Goal: Task Accomplishment & Management: Complete application form

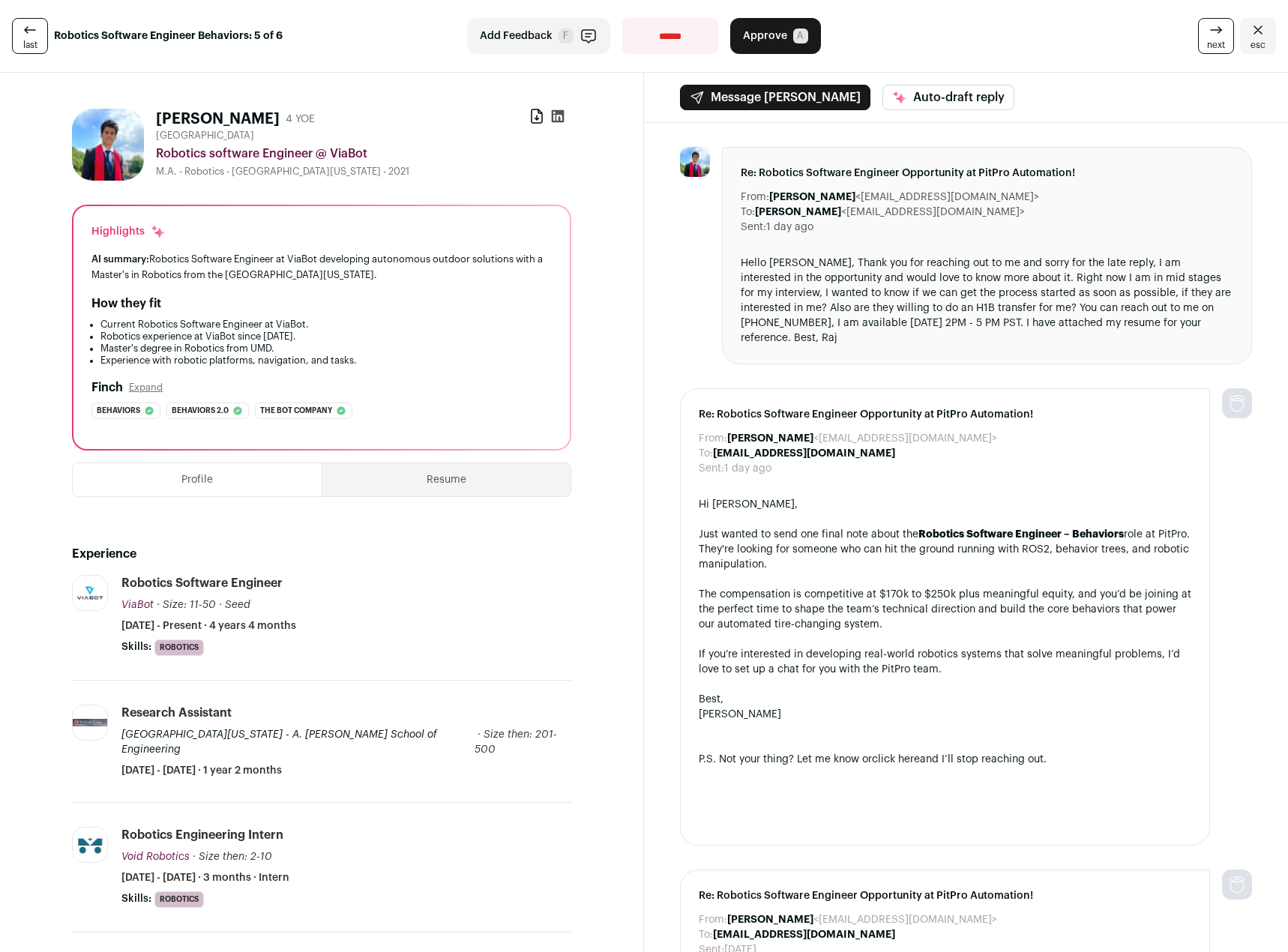
drag, startPoint x: 315, startPoint y: 309, endPoint x: 353, endPoint y: 293, distance: 41.2
click at [353, 293] on div "Highlights AI summary: Robotics Software Engineer at ViaBot developing autonomo…" at bounding box center [321, 327] width 496 height 243
click at [893, 291] on div "Hello [PERSON_NAME], Thank you for reaching out to me and sorry for the late re…" at bounding box center [987, 301] width 493 height 90
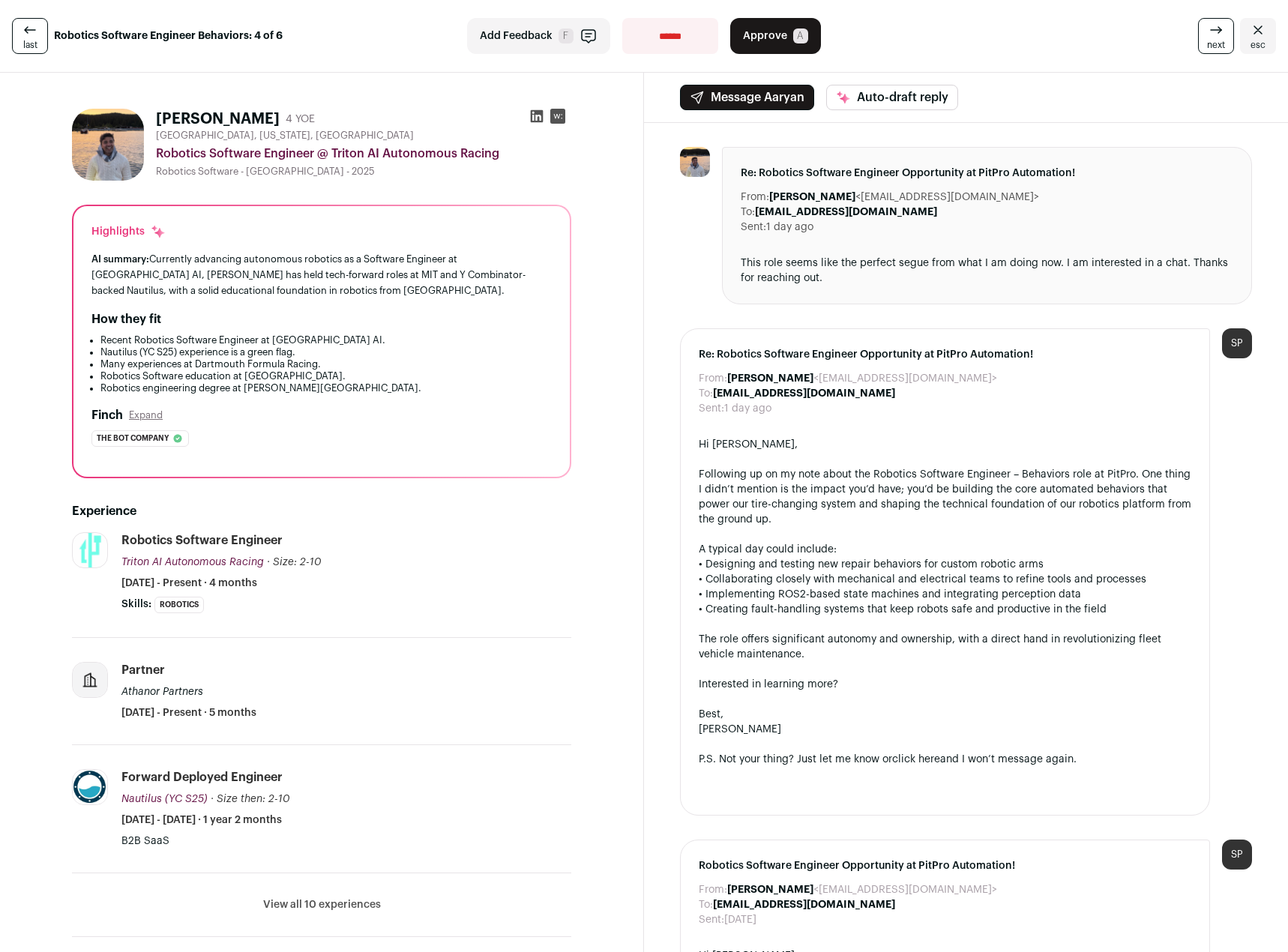
click at [975, 288] on div "Re: Robotics Software Engineer Opportunity at PitPro Automation! From: [PERSON_…" at bounding box center [987, 226] width 530 height 157
drag, startPoint x: 305, startPoint y: 233, endPoint x: 349, endPoint y: 372, distance: 145.8
click at [349, 372] on div "Highlights AI summary: Currently advancing autonomous robotics as a Software En…" at bounding box center [321, 341] width 496 height 270
click at [349, 372] on li "Robotics Software education at [GEOGRAPHIC_DATA]." at bounding box center [326, 376] width 451 height 12
drag, startPoint x: 356, startPoint y: 238, endPoint x: 400, endPoint y: 378, distance: 146.8
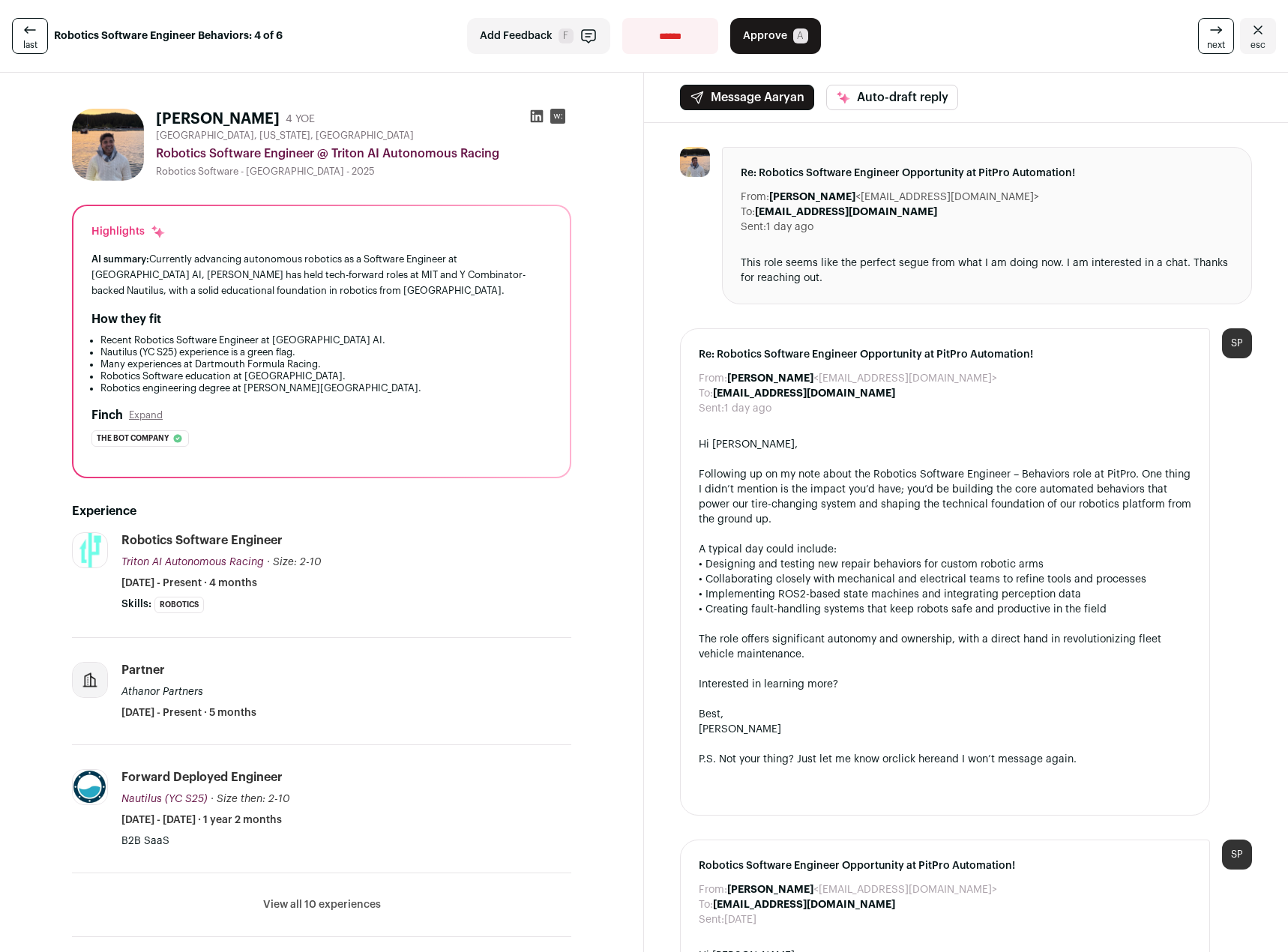
click at [400, 378] on div "Highlights AI summary: Currently advancing autonomous robotics as a Software En…" at bounding box center [321, 341] width 496 height 270
click at [408, 384] on li "Robotics engineering degree at [PERSON_NAME][GEOGRAPHIC_DATA]." at bounding box center [326, 389] width 451 height 12
drag, startPoint x: 412, startPoint y: 385, endPoint x: 405, endPoint y: 234, distance: 151.2
click at [405, 234] on div "Highlights AI summary: Currently advancing autonomous robotics as a Software En…" at bounding box center [321, 341] width 496 height 270
click at [387, 327] on div "How they fit" at bounding box center [322, 319] width 461 height 18
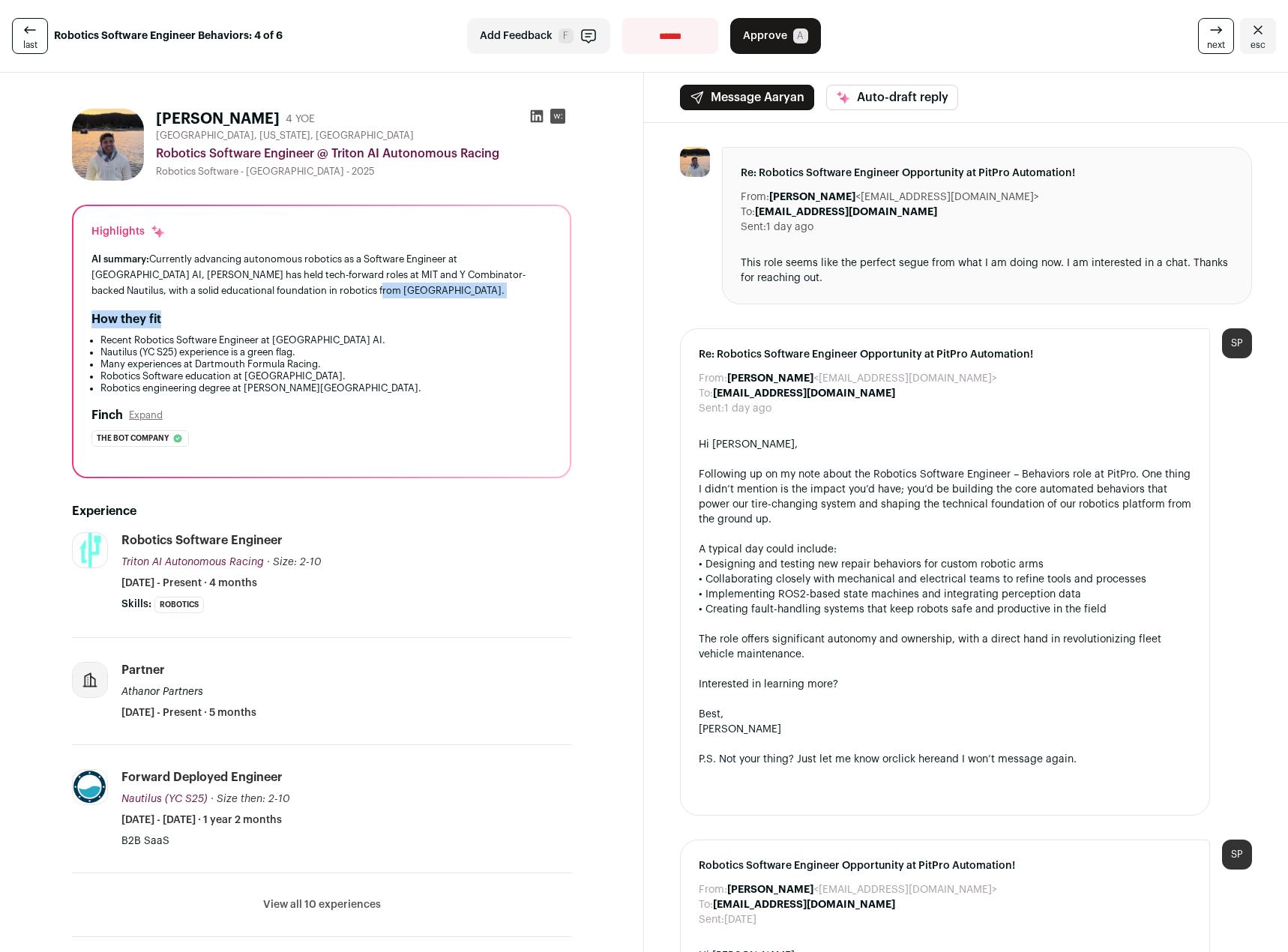
drag, startPoint x: 337, startPoint y: 310, endPoint x: 399, endPoint y: 302, distance: 62.5
click at [399, 302] on div "Highlights AI summary: Currently advancing autonomous robotics as a Software En…" at bounding box center [321, 341] width 496 height 270
click at [399, 306] on div "Highlights AI summary: Currently advancing autonomous robotics as a Software En…" at bounding box center [321, 341] width 496 height 270
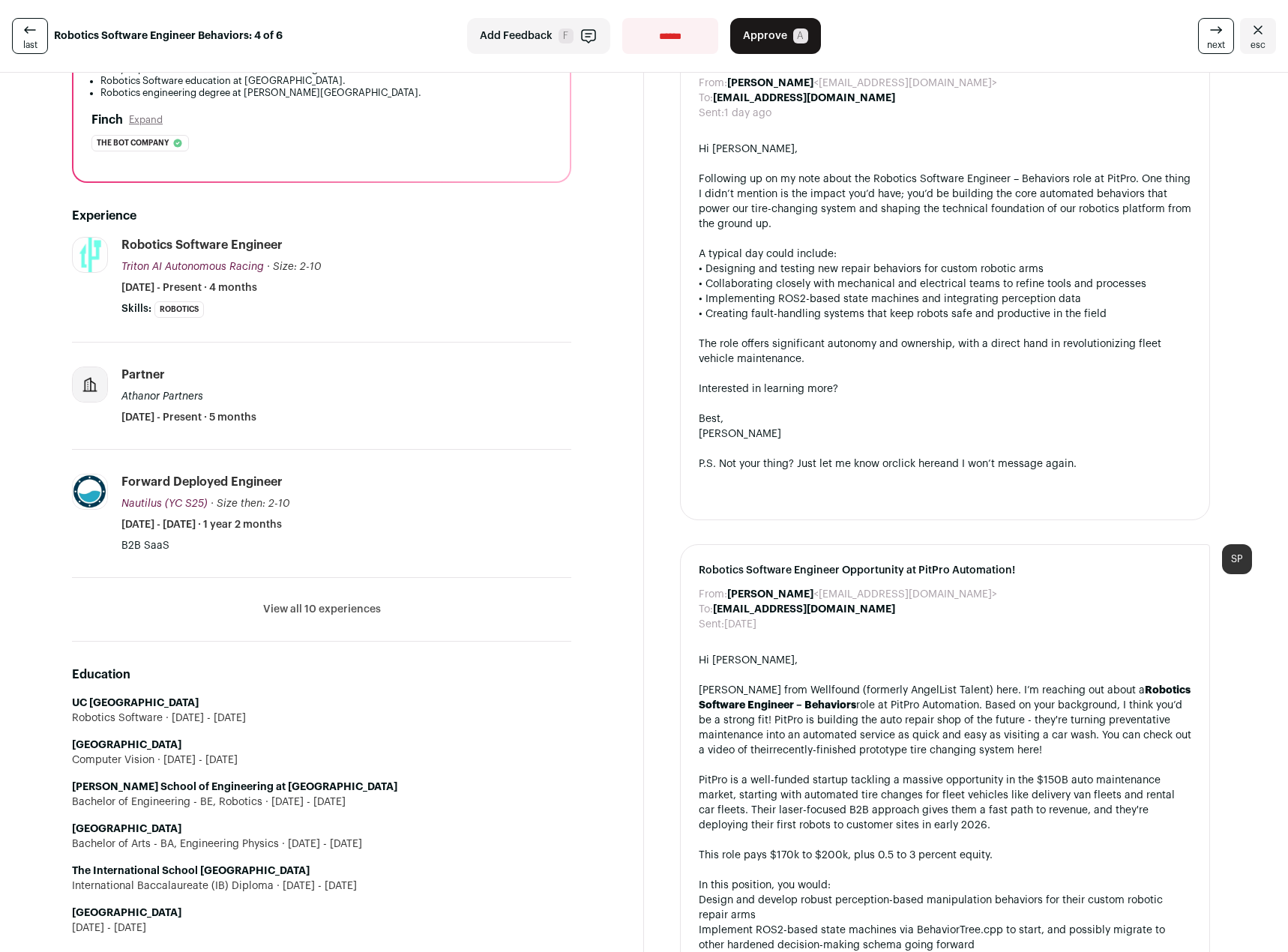
scroll to position [300, 0]
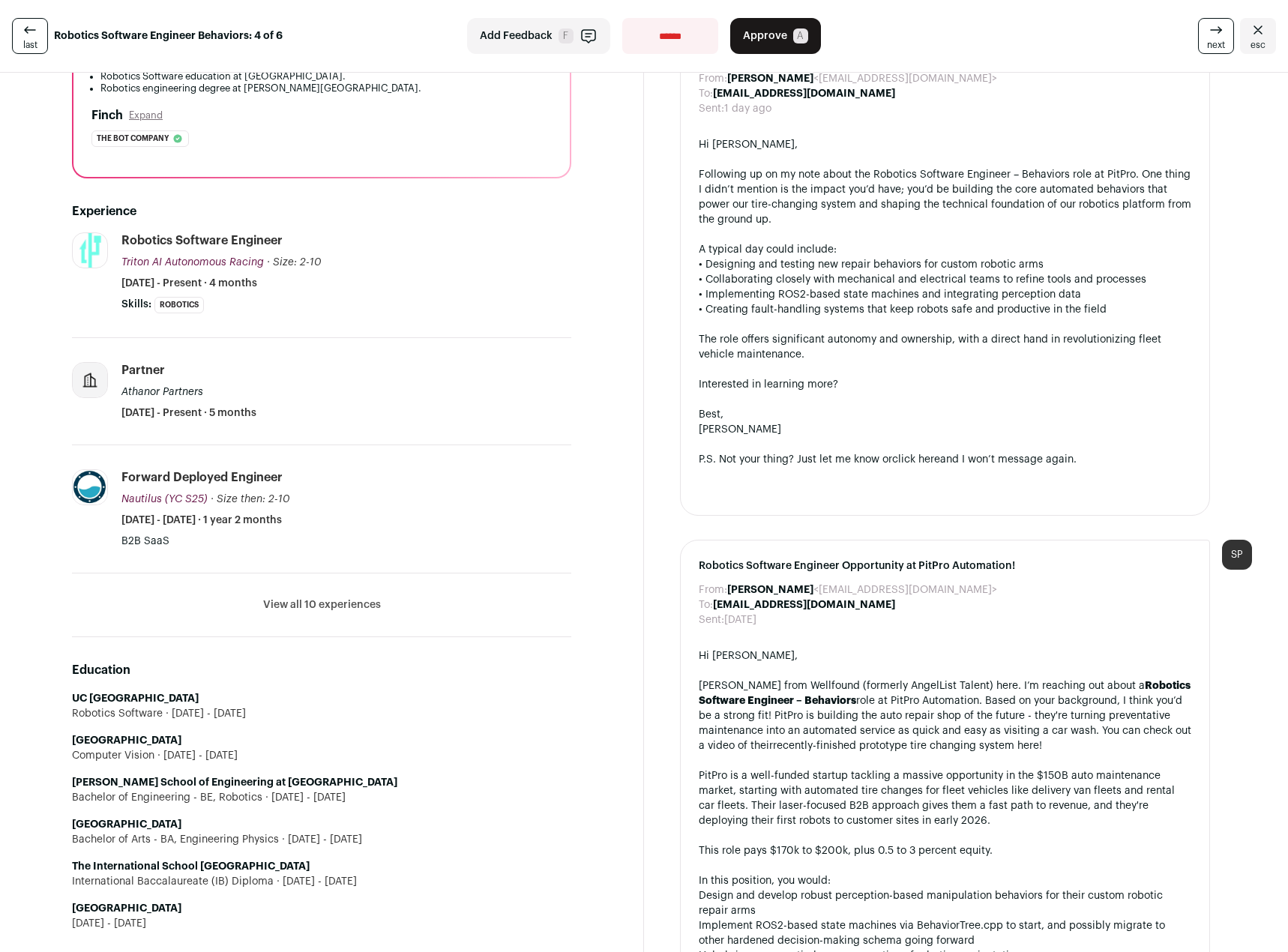
drag, startPoint x: 380, startPoint y: 792, endPoint x: 377, endPoint y: 781, distance: 11.4
click at [377, 781] on li "[PERSON_NAME] School of Engineering at [GEOGRAPHIC_DATA] Bachelor of Engineerin…" at bounding box center [321, 790] width 499 height 30
click at [376, 768] on ul "UC [GEOGRAPHIC_DATA] Robotics Software [DATE] - [DATE] [GEOGRAPHIC_DATA] Comput…" at bounding box center [321, 811] width 499 height 240
drag, startPoint x: 376, startPoint y: 763, endPoint x: 375, endPoint y: 788, distance: 25.0
click at [375, 788] on ul "UC San Diego Robotics Software 2025 - 2025 Carnegie Mellon University Computer …" at bounding box center [321, 811] width 499 height 240
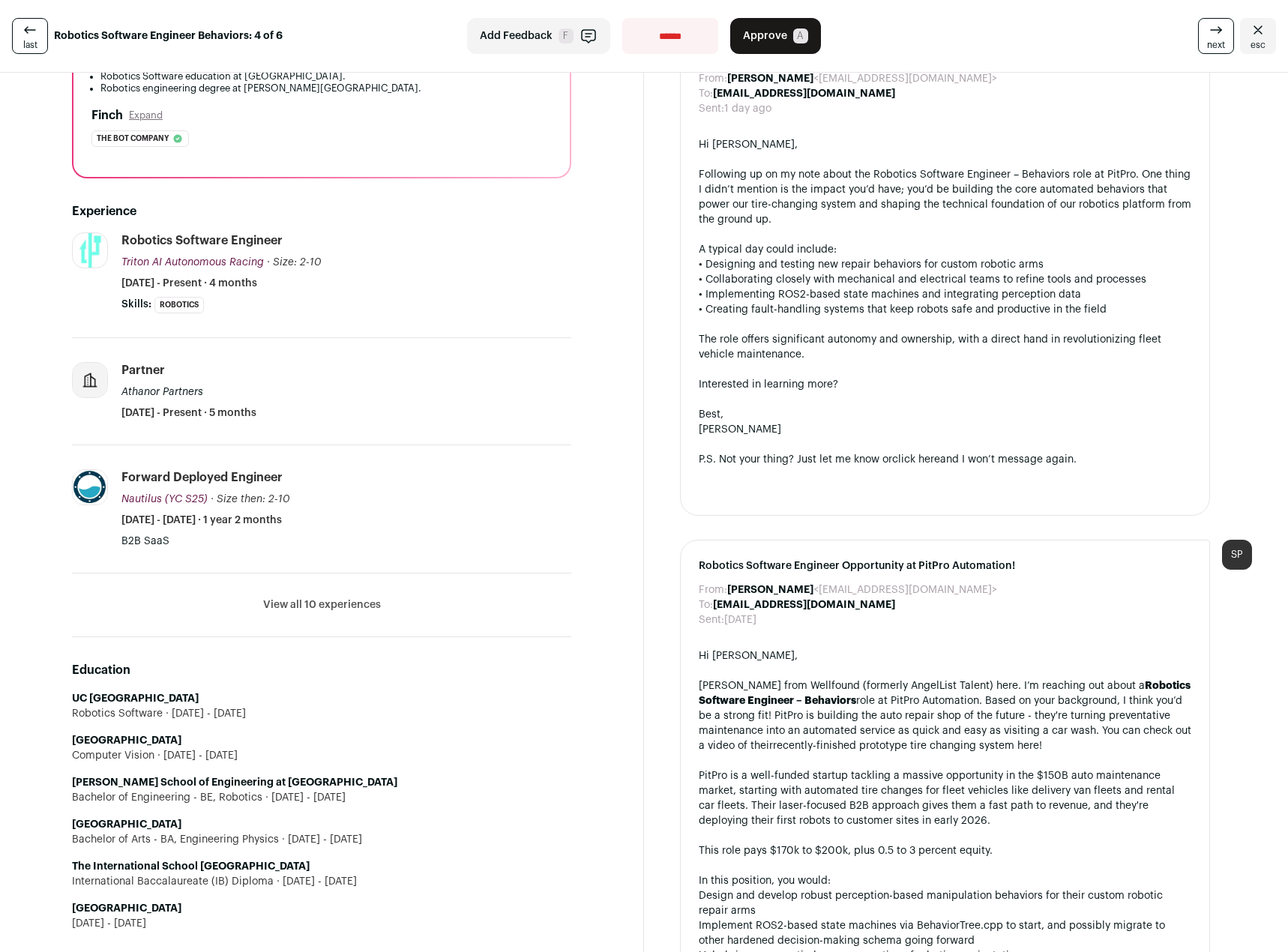
click at [375, 788] on li "Thayer School of Engineering at Dartmouth Bachelor of Engineering - BE, Robotic…" at bounding box center [321, 790] width 499 height 30
drag, startPoint x: 386, startPoint y: 738, endPoint x: 383, endPoint y: 749, distance: 11.4
click at [383, 749] on div "Computer Vision 2025 - 2025" at bounding box center [321, 755] width 499 height 15
drag, startPoint x: 385, startPoint y: 714, endPoint x: 379, endPoint y: 767, distance: 53.3
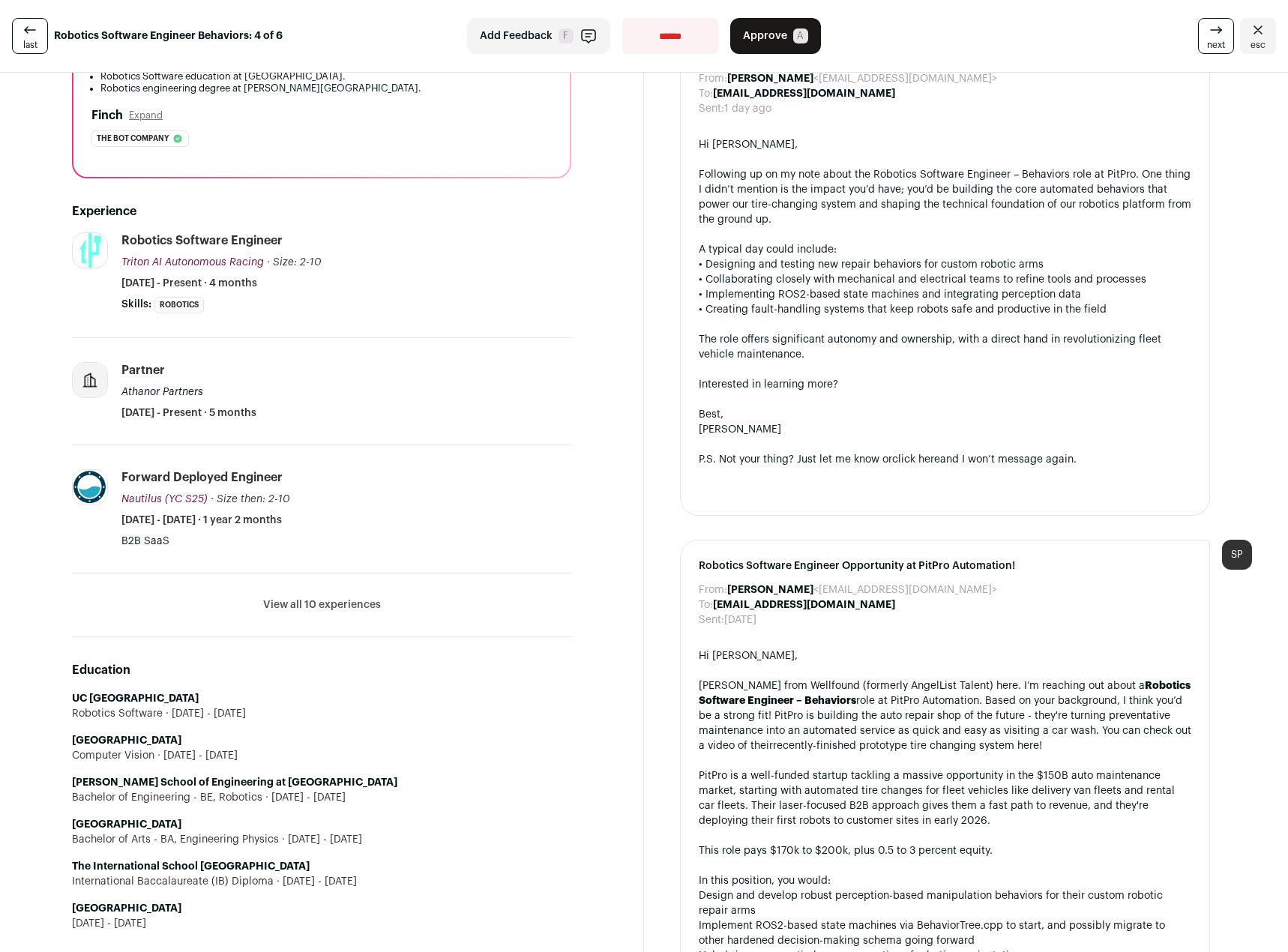
click at [379, 767] on ul "UC San Diego Robotics Software 2025 - 2025 Carnegie Mellon University Computer …" at bounding box center [321, 811] width 499 height 240
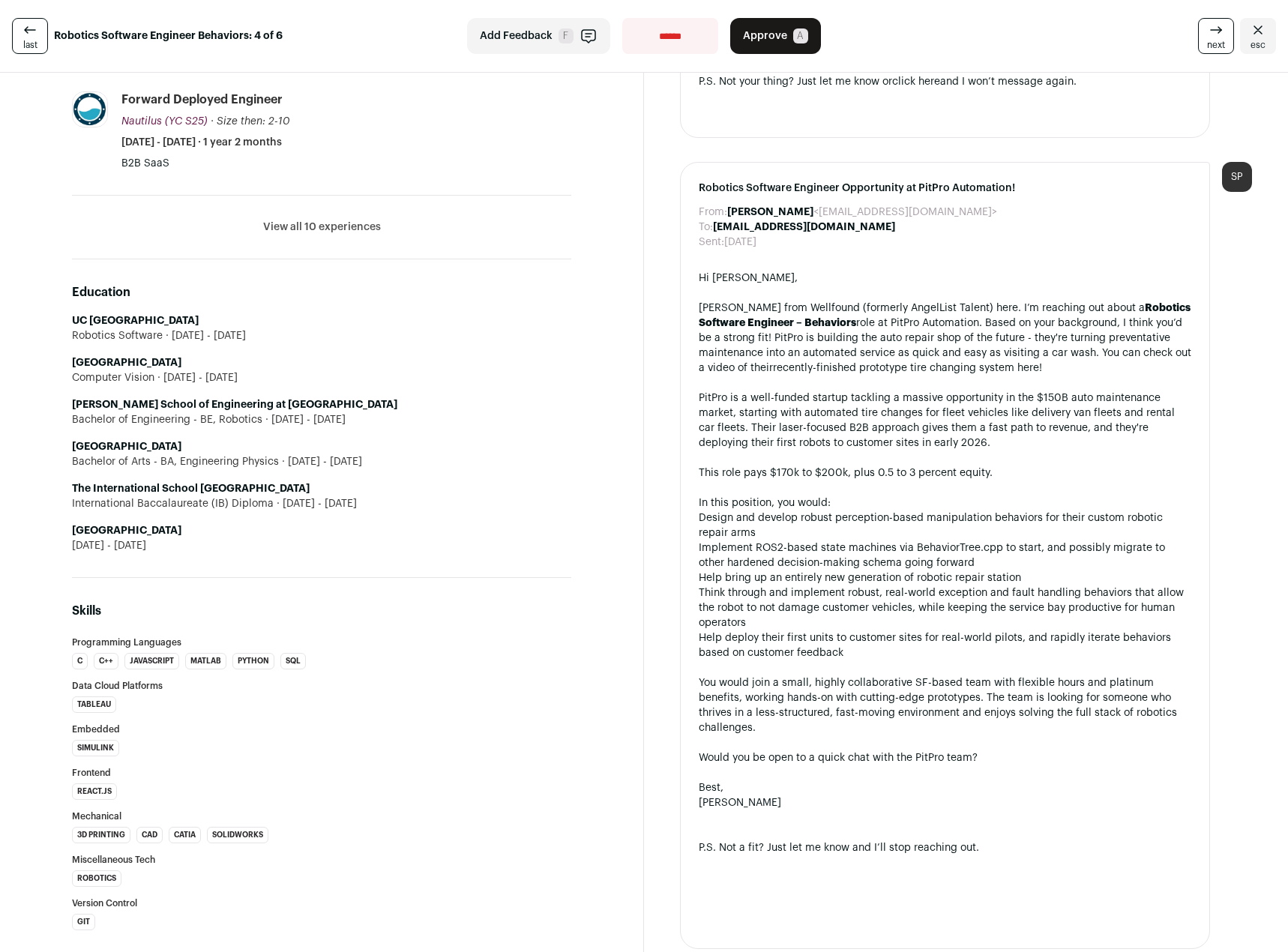
scroll to position [750, 0]
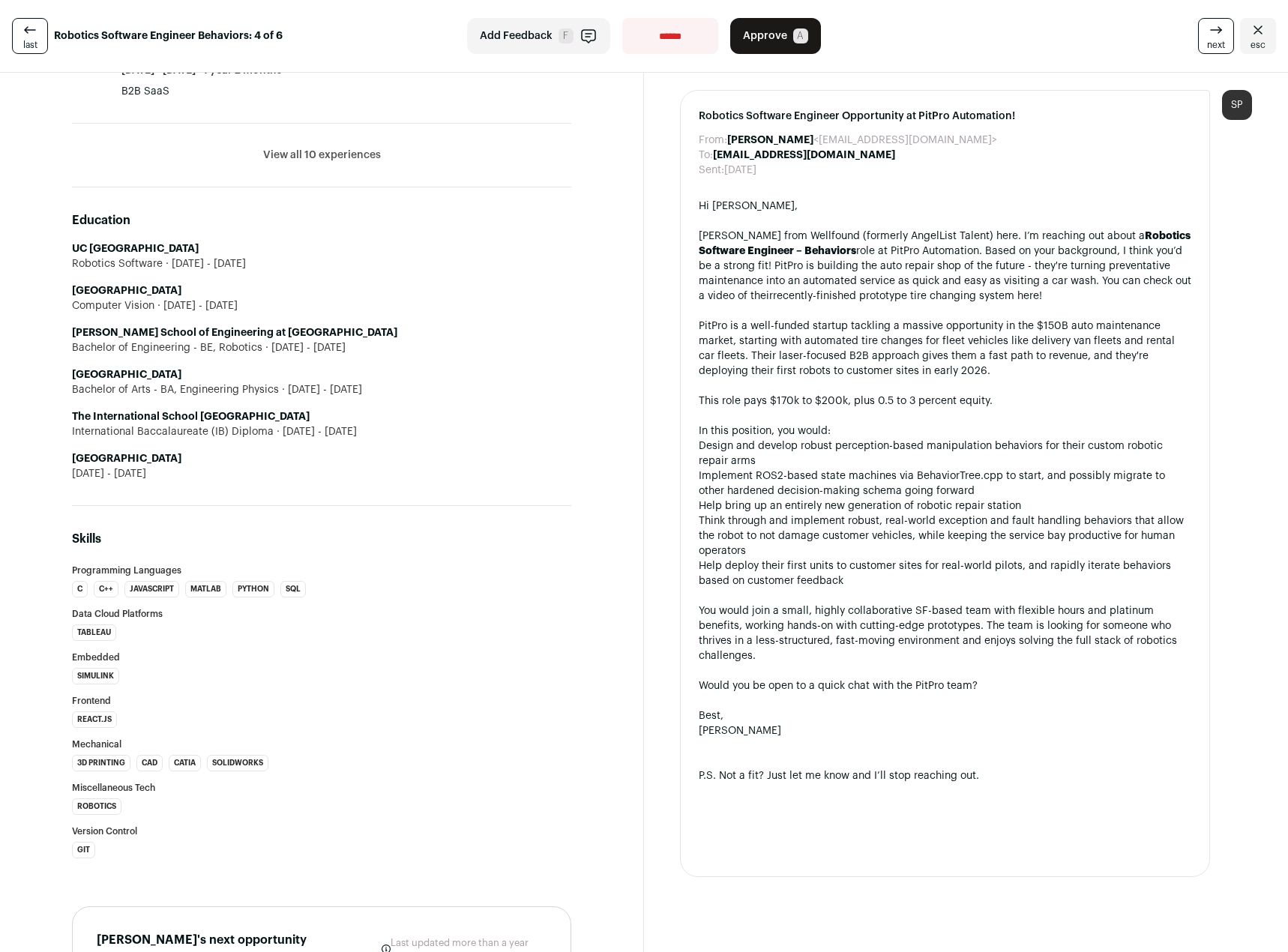
drag, startPoint x: 413, startPoint y: 439, endPoint x: 413, endPoint y: 392, distance: 47.0
click at [413, 392] on ul "UC San Diego Robotics Software 2025 - 2025 Carnegie Mellon University Computer …" at bounding box center [321, 361] width 499 height 240
click at [402, 434] on div "International Baccalaureate (IB) Diploma 2019 - 2021" at bounding box center [321, 432] width 499 height 15
drag, startPoint x: 407, startPoint y: 340, endPoint x: 408, endPoint y: 393, distance: 53.0
click at [408, 392] on ul "UC San Diego Robotics Software 2025 - 2025 Carnegie Mellon University Computer …" at bounding box center [321, 361] width 499 height 240
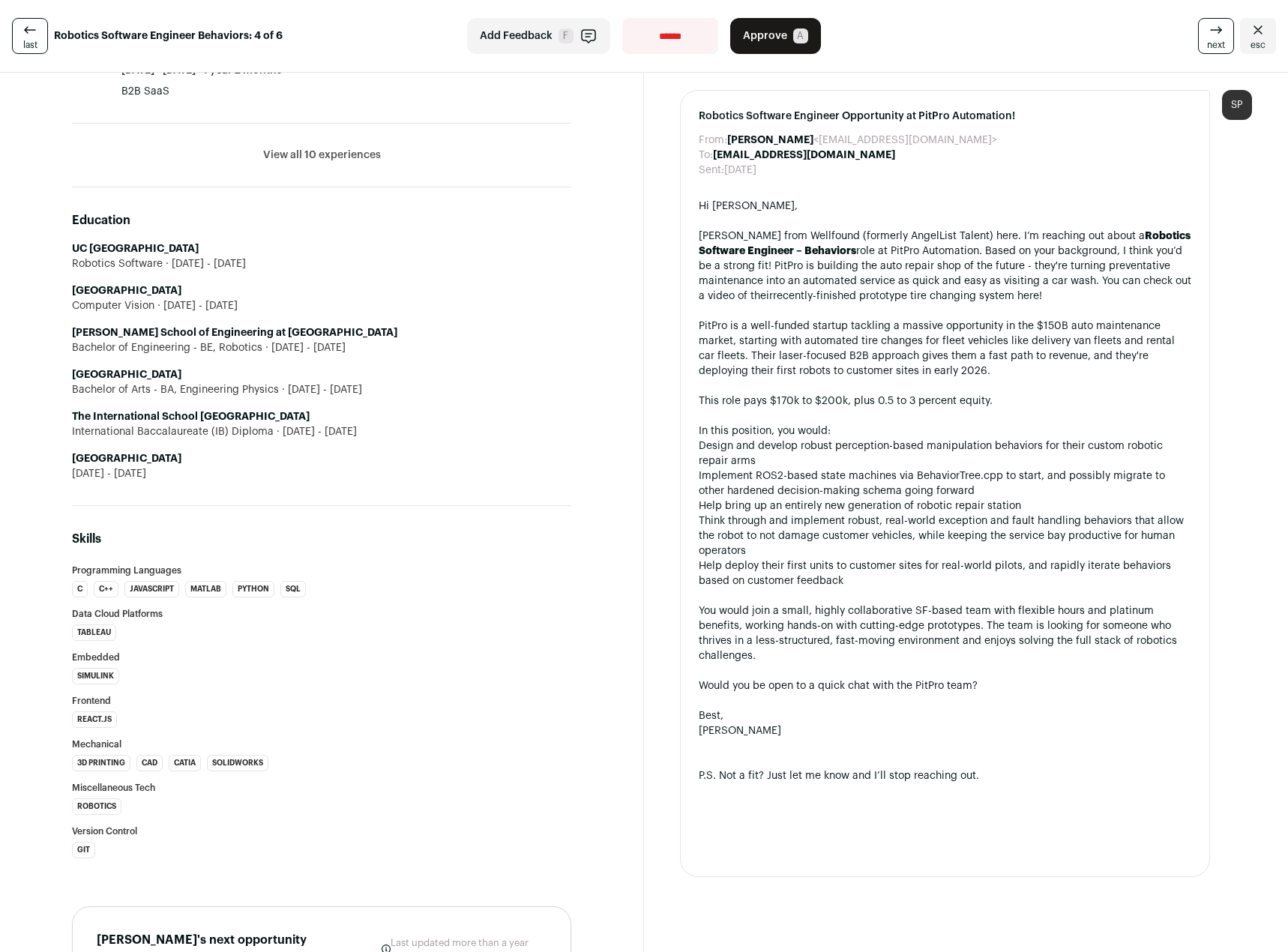
click at [408, 393] on div "Bachelor of Arts - BA, Engineering Physics 2021 - 2025" at bounding box center [321, 390] width 499 height 15
drag, startPoint x: 422, startPoint y: 393, endPoint x: 422, endPoint y: 377, distance: 16.0
click at [422, 377] on li "Dartmouth College Bachelor of Arts - BA, Engineering Physics 2021 - 2025" at bounding box center [321, 382] width 499 height 30
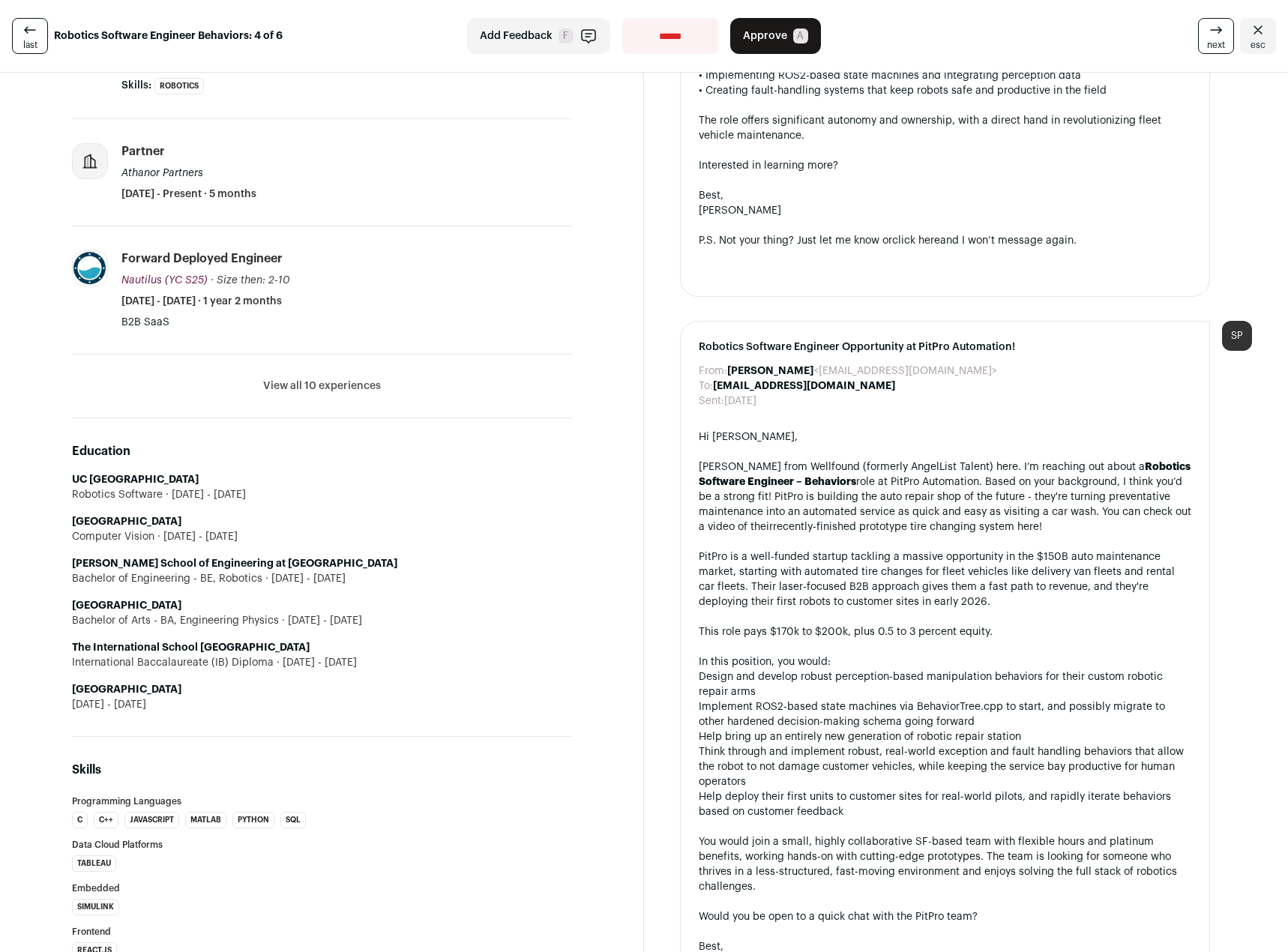
scroll to position [450, 0]
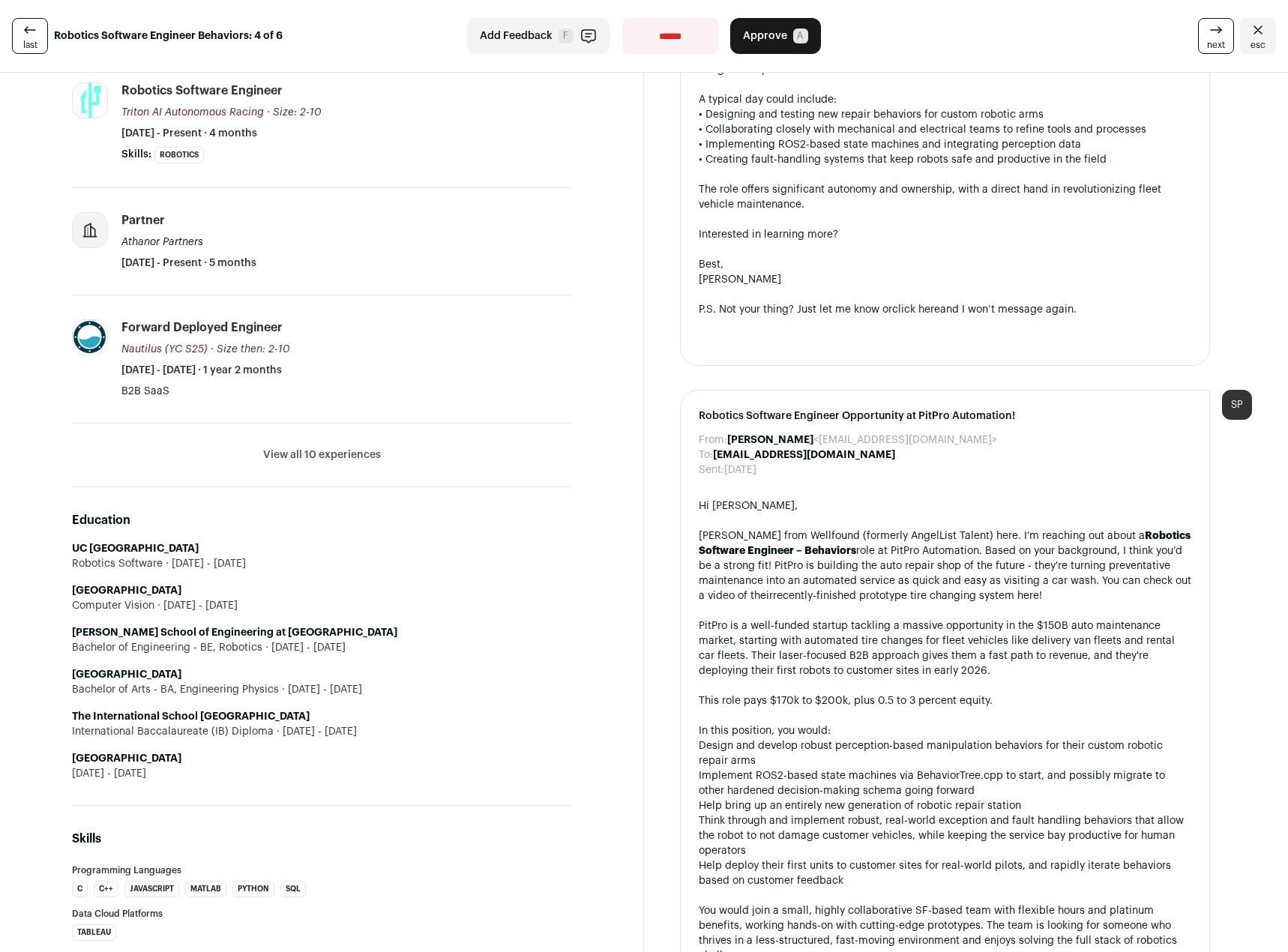
click at [467, 31] on button "Add Feedback F" at bounding box center [538, 35] width 144 height 36
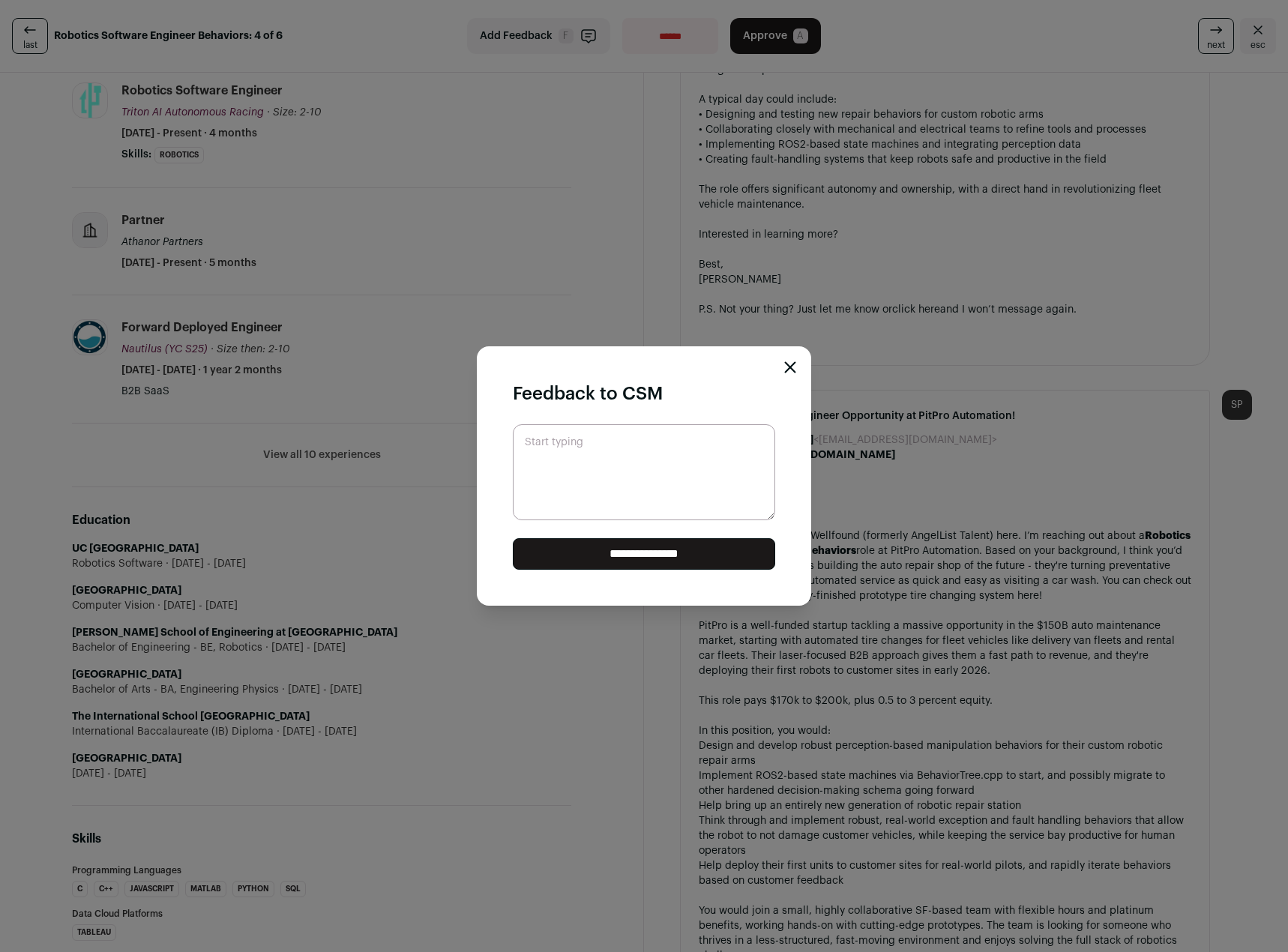
click at [787, 368] on icon "Close modal" at bounding box center [790, 367] width 12 height 12
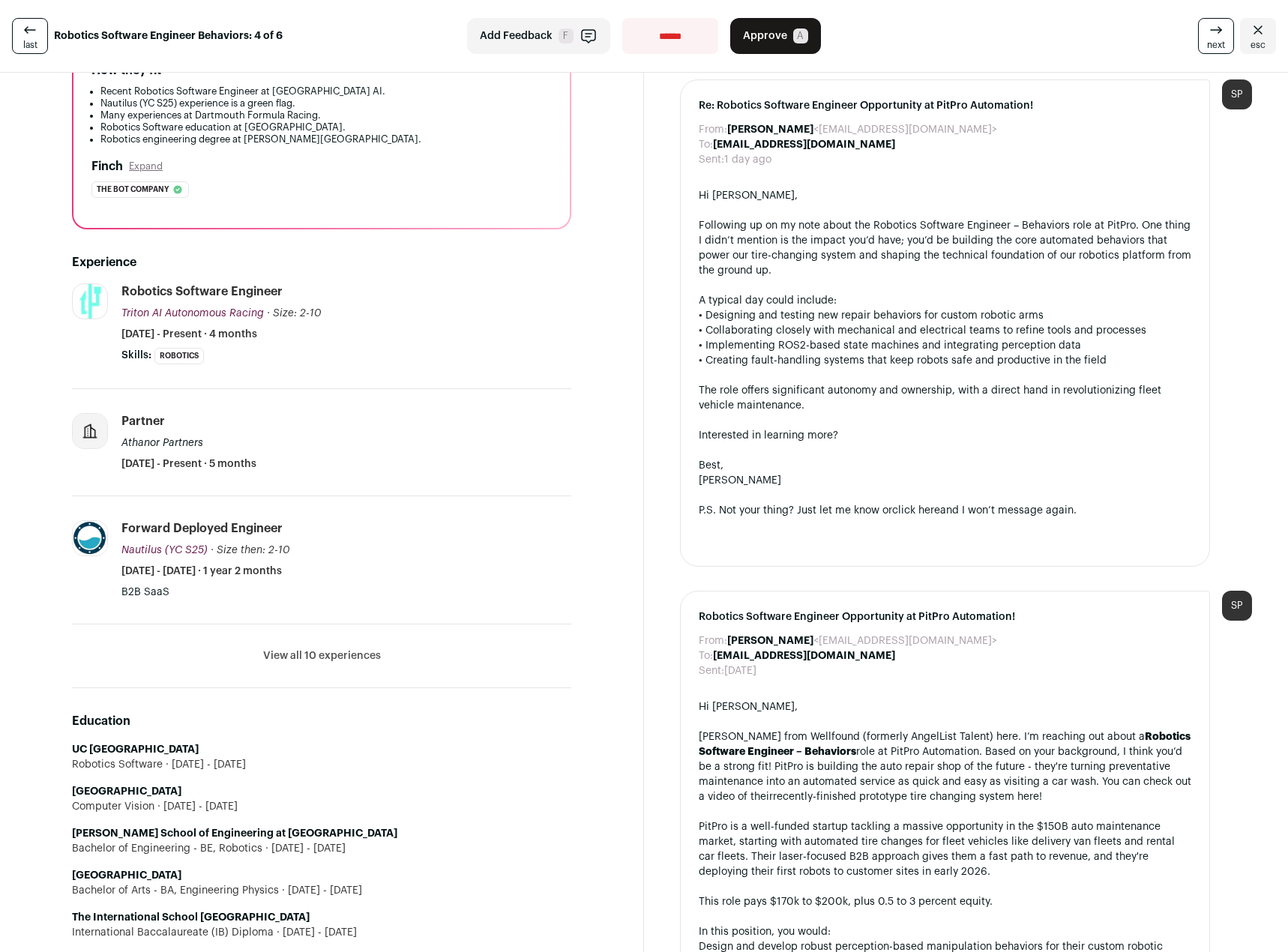
scroll to position [225, 0]
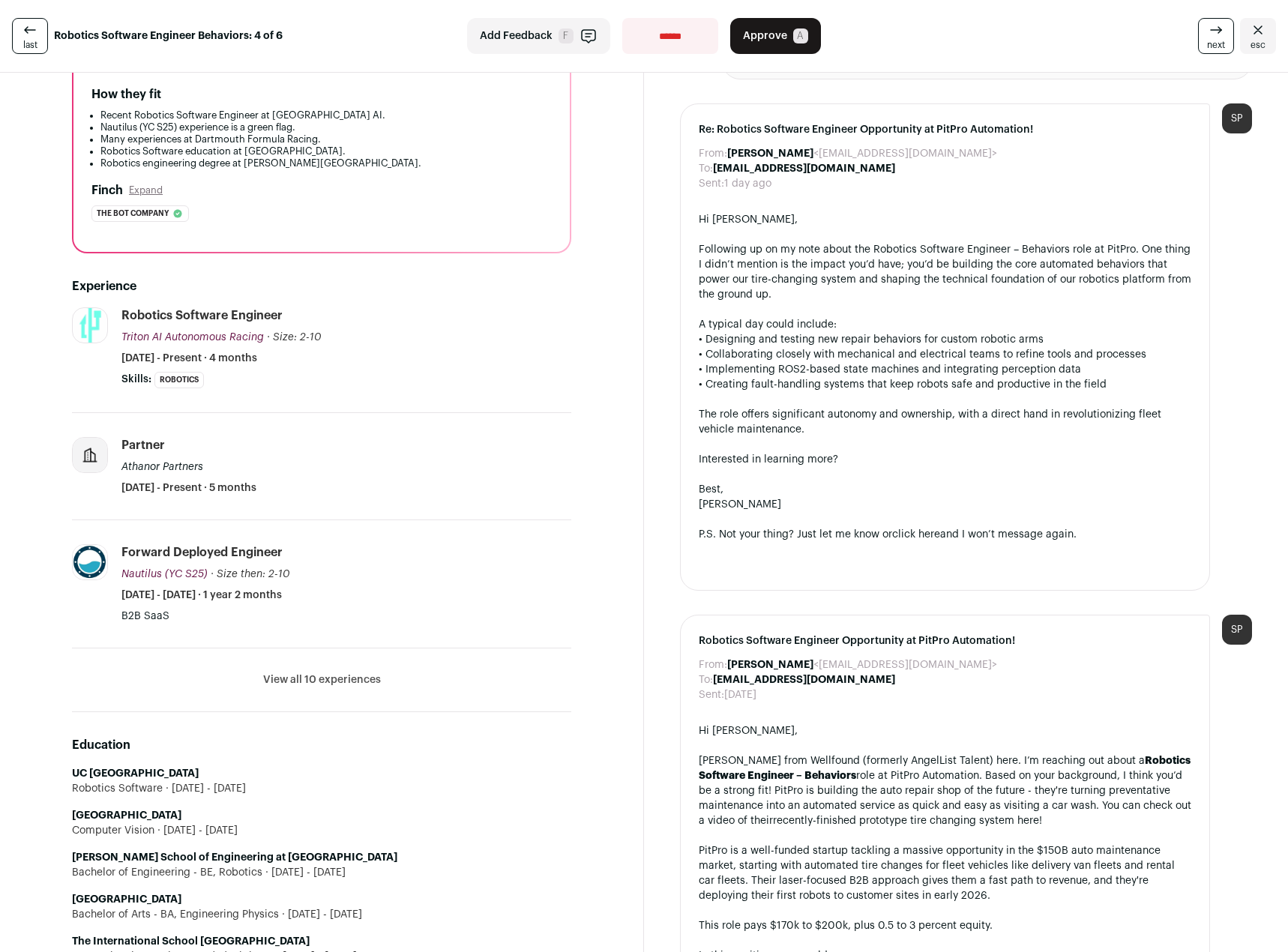
click at [524, 31] on span "Add Feedback" at bounding box center [516, 35] width 72 height 15
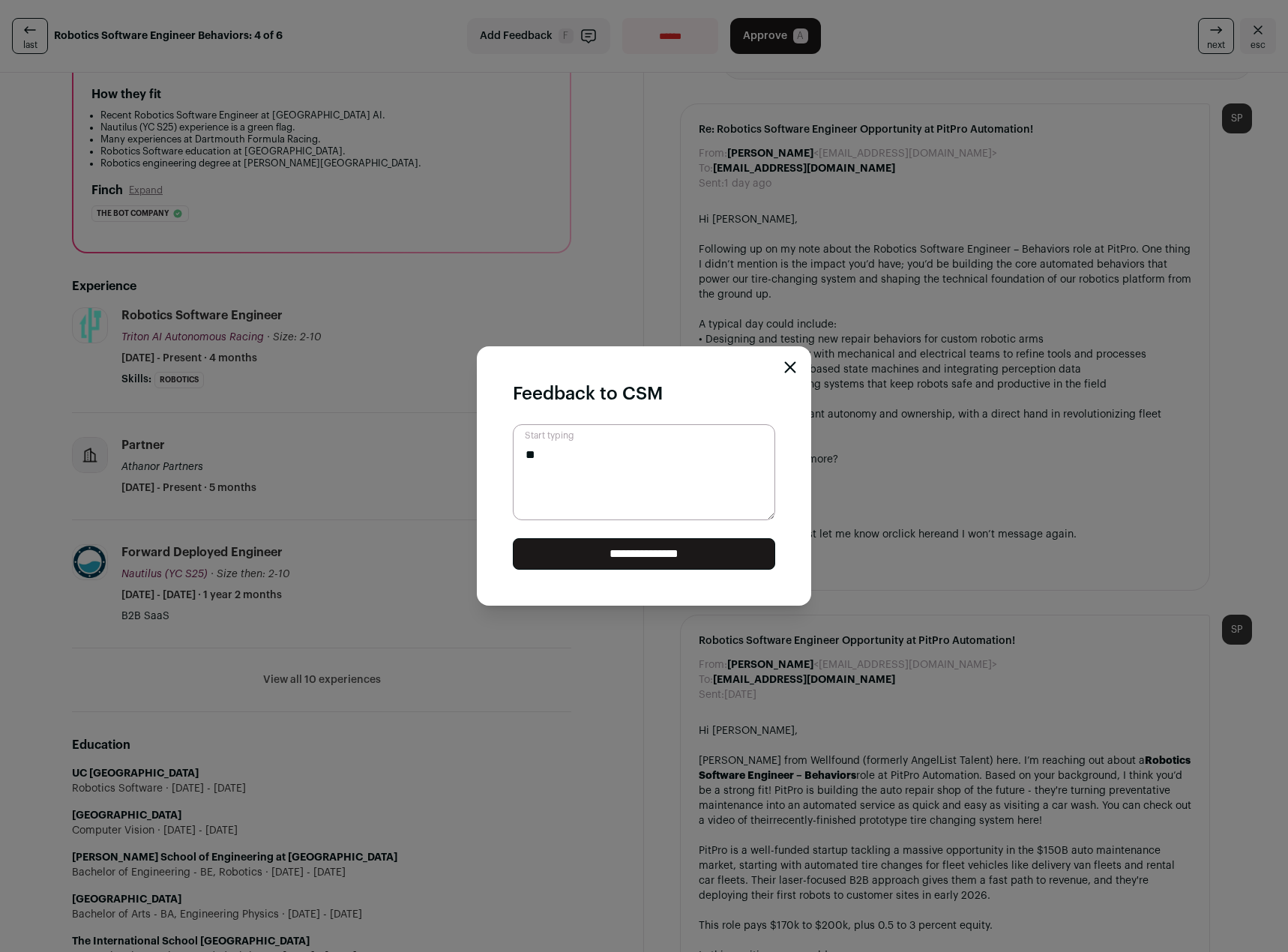
type textarea "*"
type textarea "**********"
click at [788, 366] on icon "Close modal" at bounding box center [791, 368] width 10 height 10
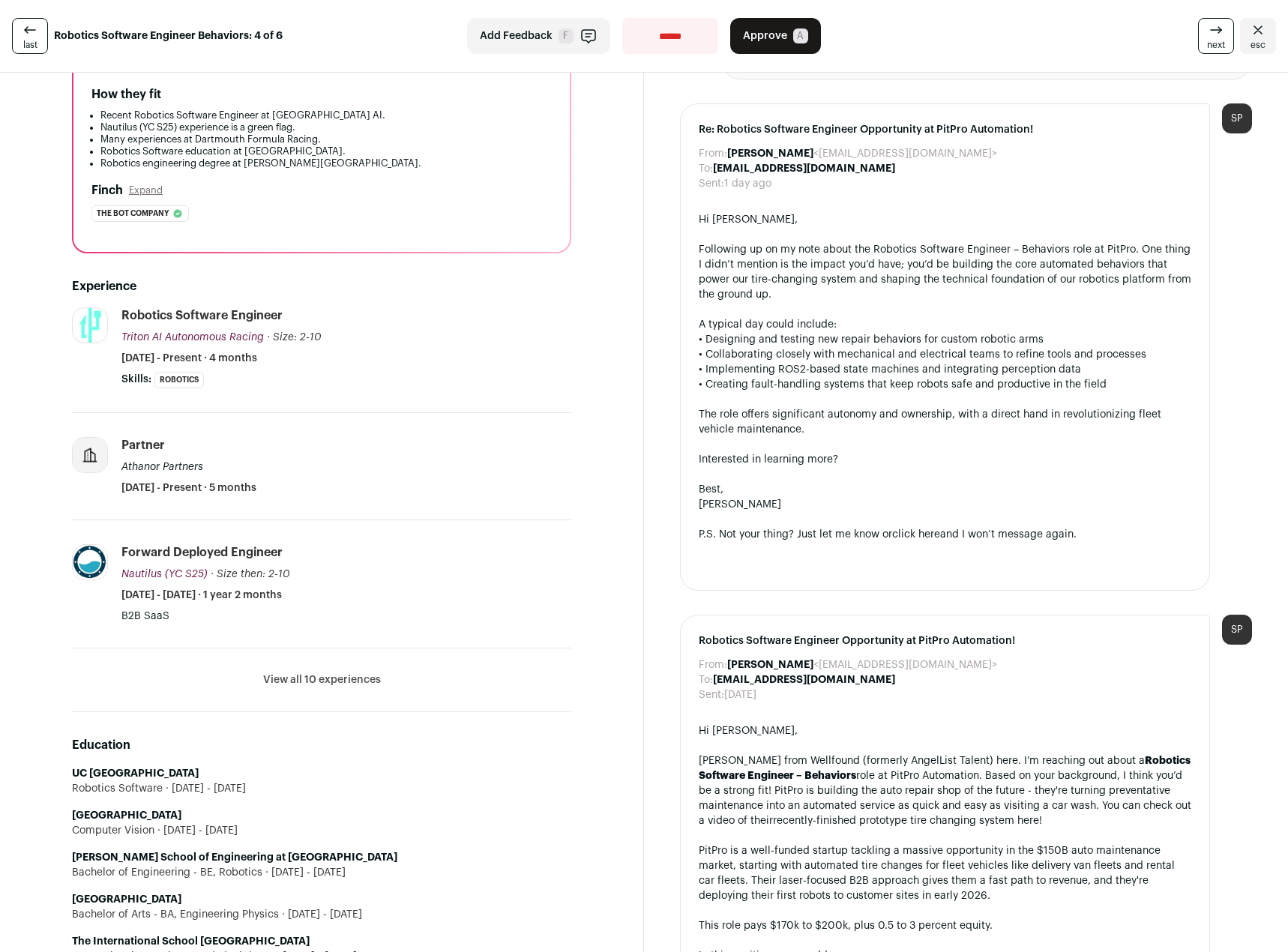
click at [495, 24] on button "Add Feedback F" at bounding box center [538, 35] width 144 height 36
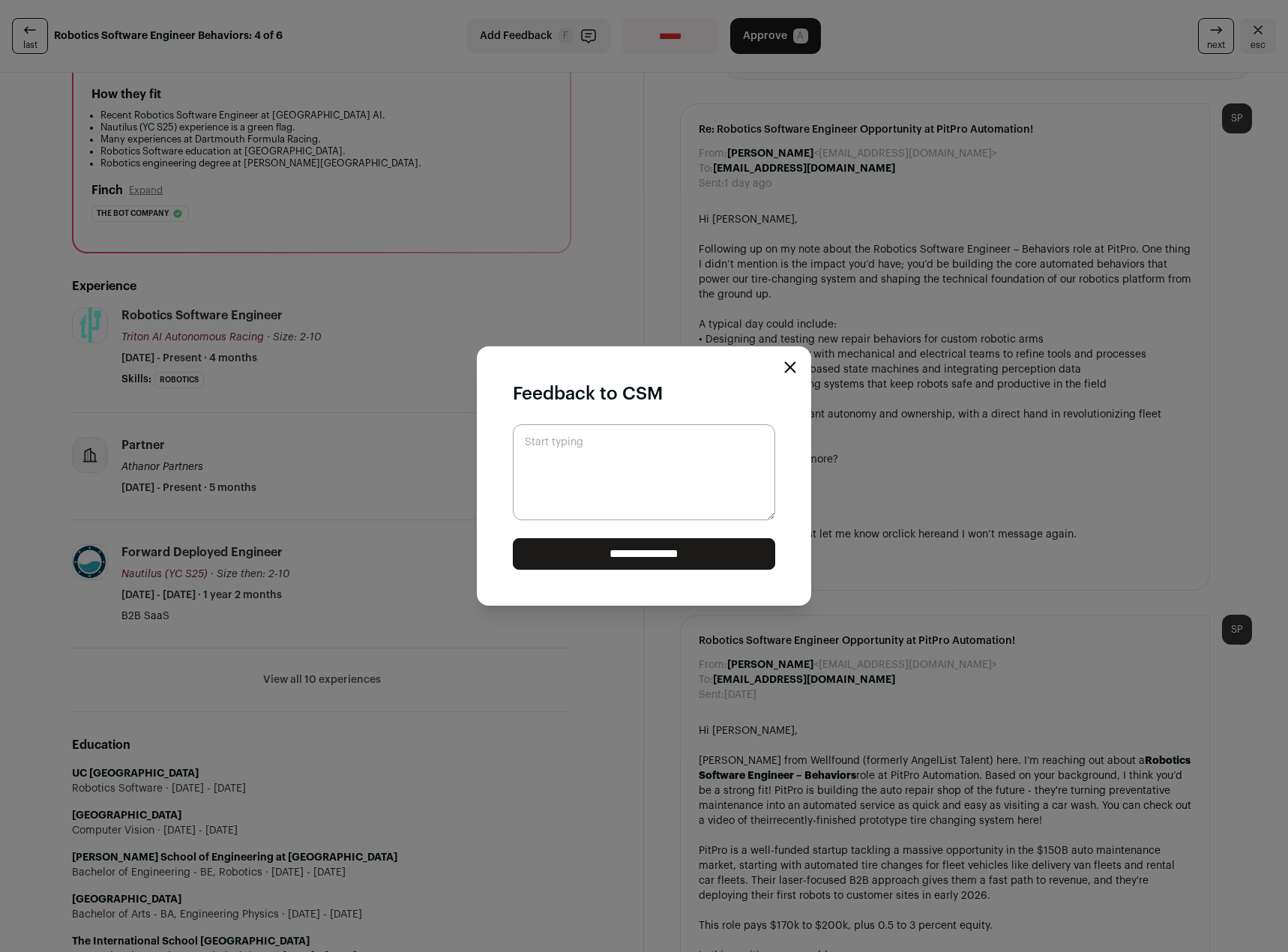
paste textarea "**********"
drag, startPoint x: 731, startPoint y: 482, endPoint x: 693, endPoint y: 451, distance: 49.0
click at [693, 451] on textarea "**********" at bounding box center [644, 473] width 263 height 96
drag, startPoint x: 640, startPoint y: 454, endPoint x: 715, endPoint y: 496, distance: 86.0
click at [641, 454] on textarea "**********" at bounding box center [644, 473] width 263 height 96
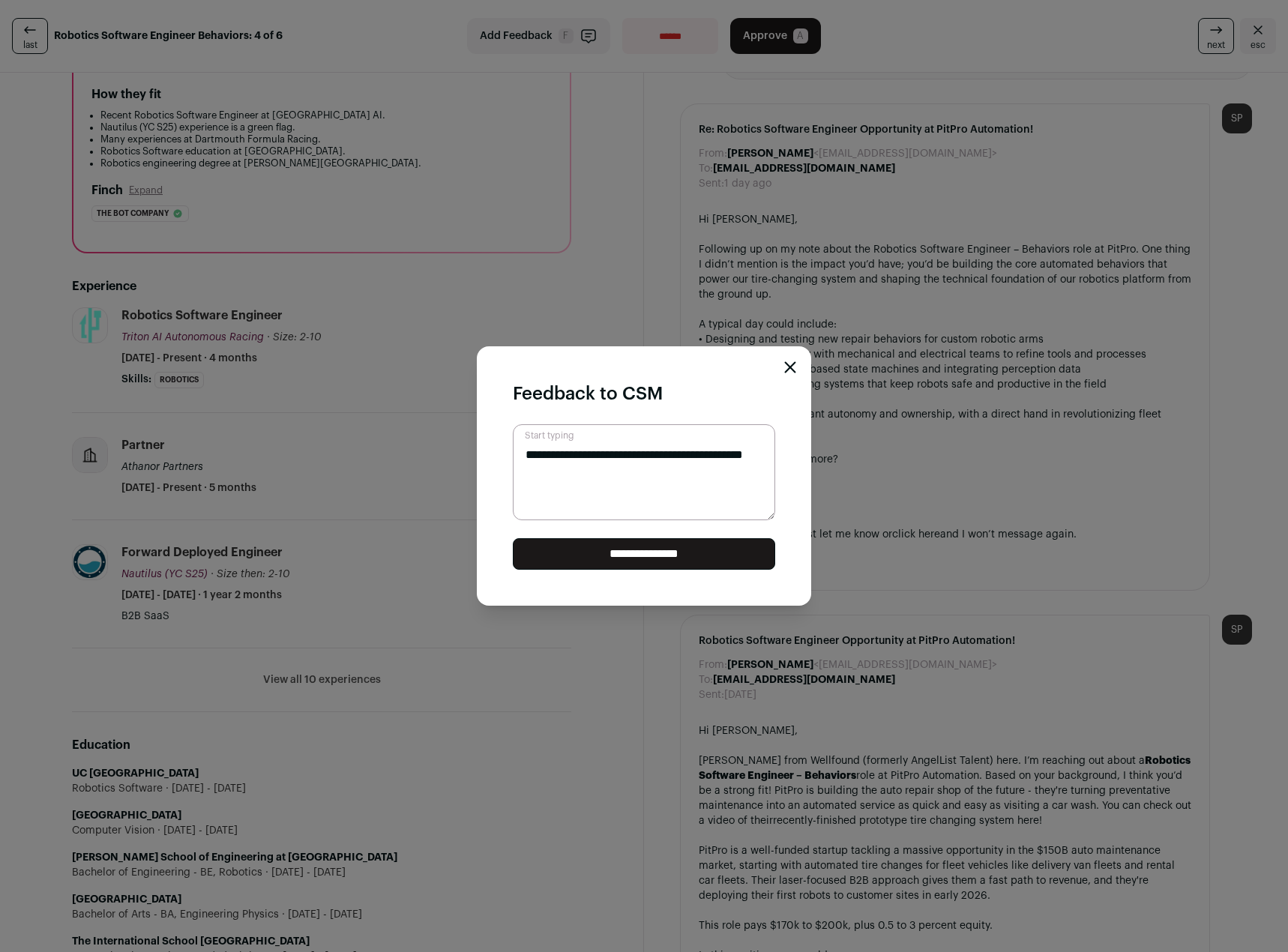
type textarea "**********"
click at [686, 554] on input "**********" at bounding box center [644, 554] width 263 height 31
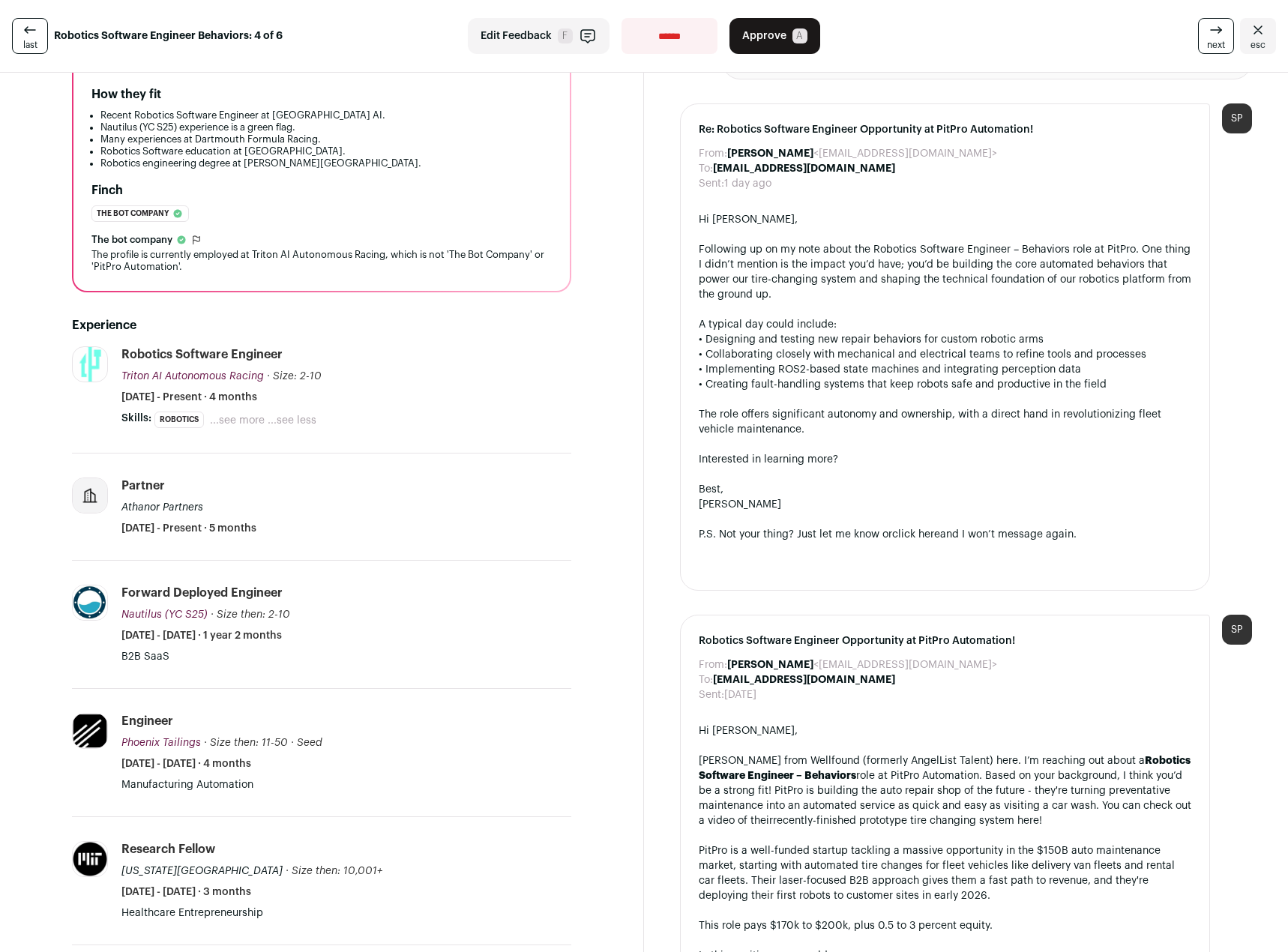
click at [675, 44] on select "**********" at bounding box center [670, 35] width 96 height 36
select select "**********"
click at [622, 18] on select "**********" at bounding box center [670, 35] width 96 height 36
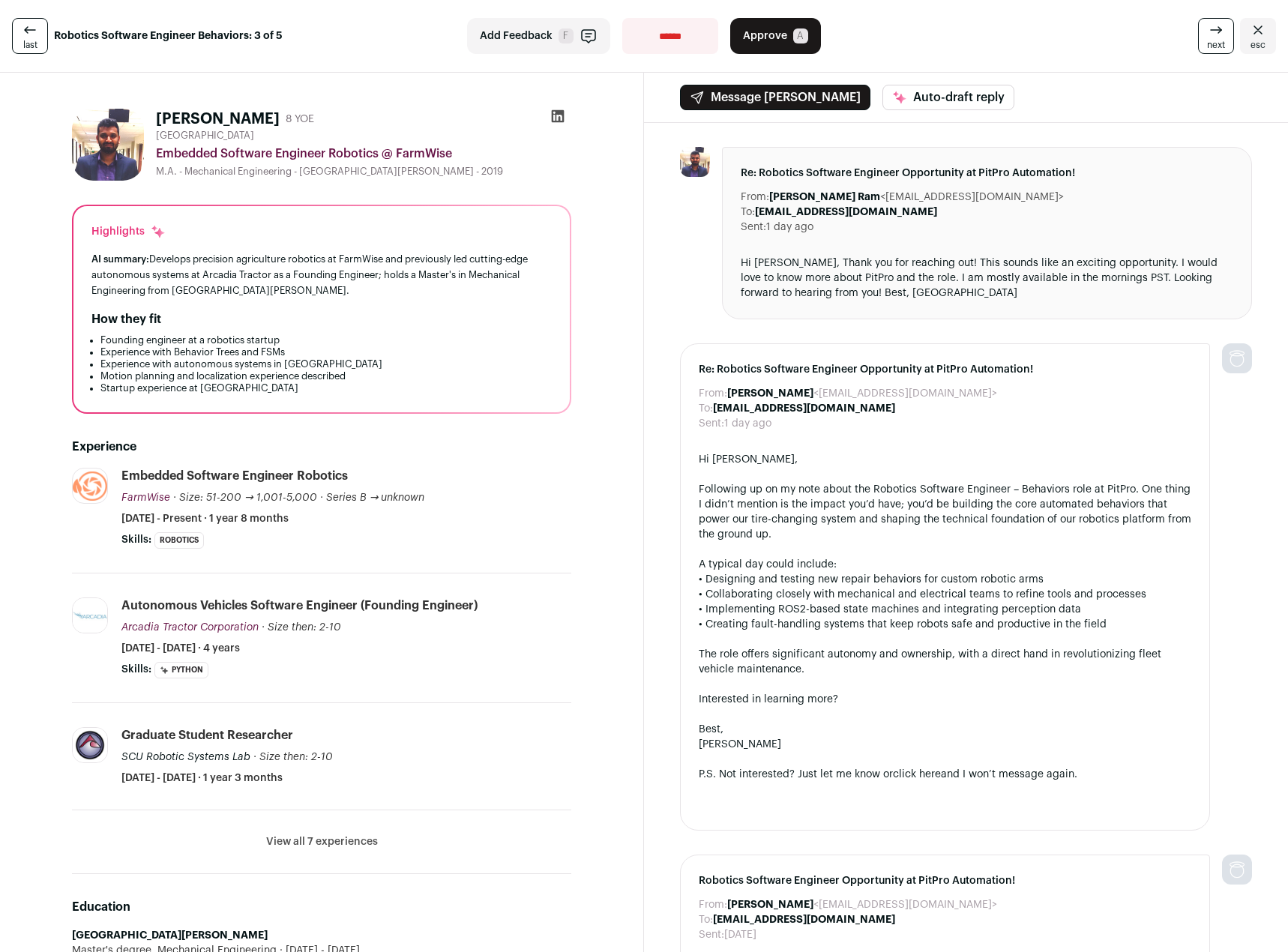
drag, startPoint x: 309, startPoint y: 289, endPoint x: 336, endPoint y: 296, distance: 27.9
click at [336, 296] on div "AI summary: Develops precision agriculture robotics at FarmWise and previously …" at bounding box center [322, 274] width 461 height 47
drag, startPoint x: 338, startPoint y: 256, endPoint x: 335, endPoint y: 288, distance: 32.1
click at [336, 286] on div "Highlights AI summary: Develops precision agriculture robotics at FarmWise and …" at bounding box center [321, 309] width 496 height 206
click at [335, 291] on div "AI summary: Develops precision agriculture robotics at FarmWise and previously …" at bounding box center [322, 274] width 461 height 47
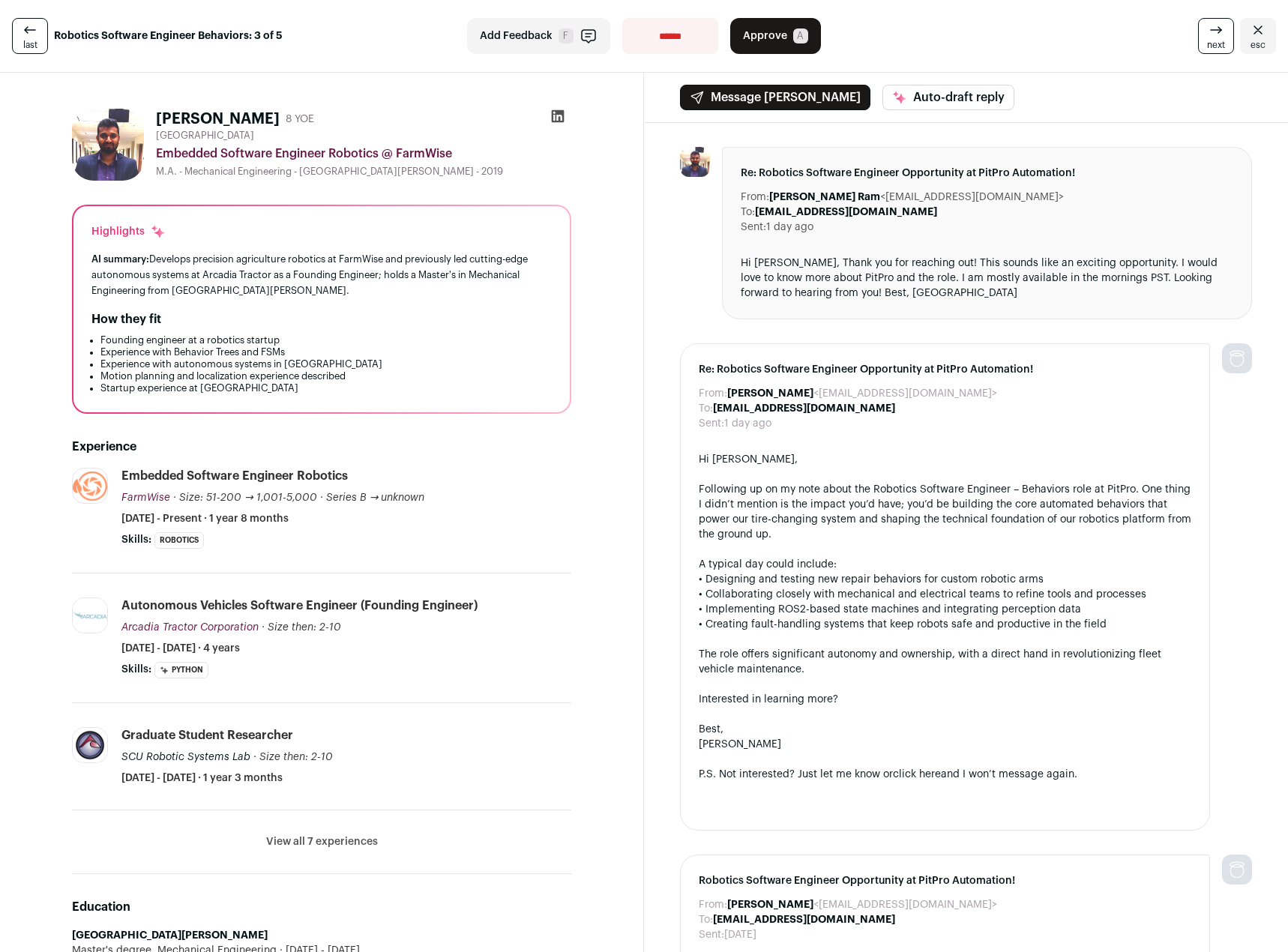
drag, startPoint x: 326, startPoint y: 290, endPoint x: 326, endPoint y: 303, distance: 13.0
click at [326, 303] on div "Highlights AI summary: Develops precision agriculture robotics at FarmWise and …" at bounding box center [321, 309] width 496 height 206
drag, startPoint x: 352, startPoint y: 386, endPoint x: 343, endPoint y: 309, distance: 77.5
click at [343, 309] on div "Highlights AI summary: Develops precision agriculture robotics at FarmWise and …" at bounding box center [321, 309] width 496 height 206
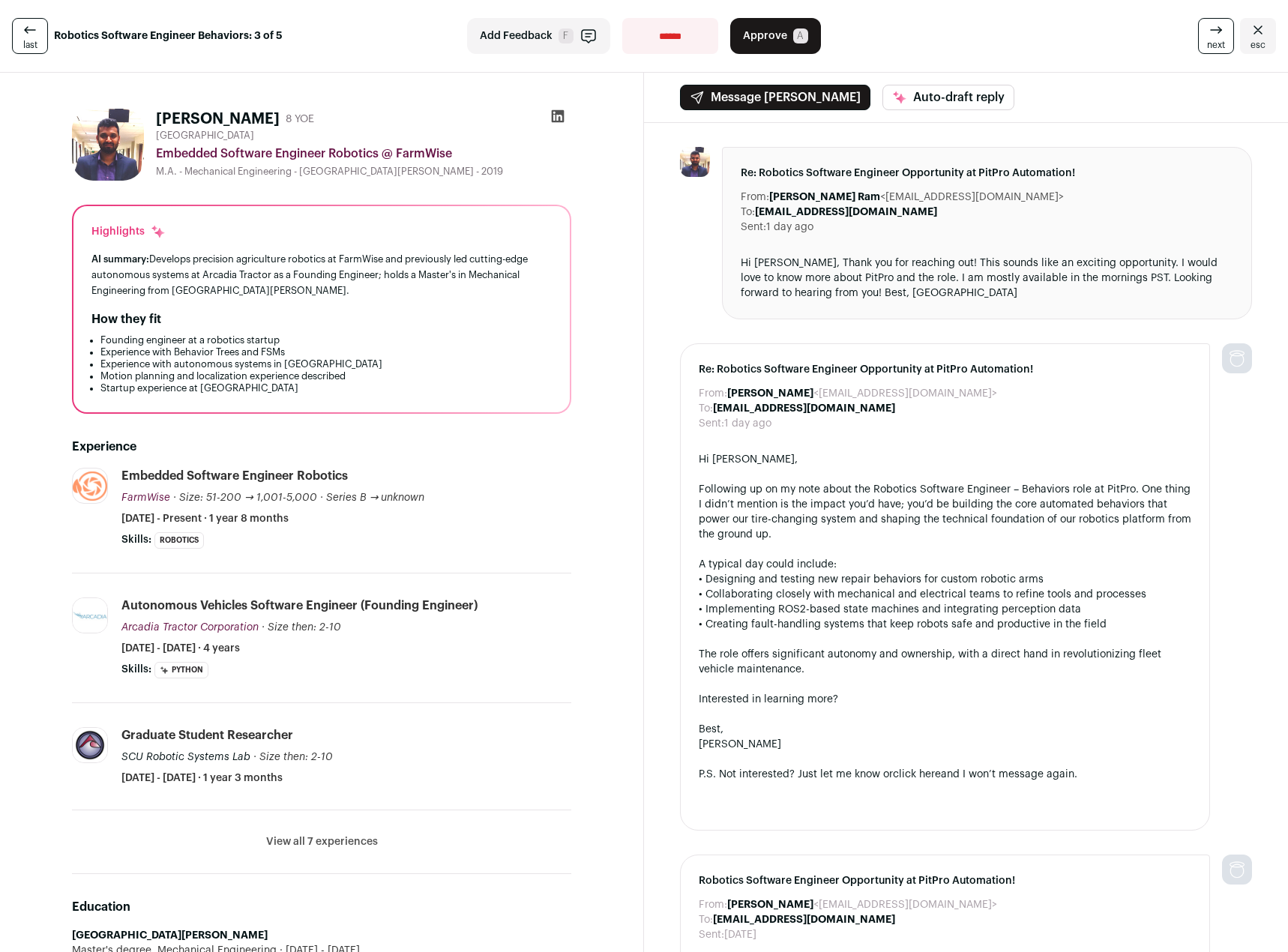
drag, startPoint x: 1114, startPoint y: 296, endPoint x: 1095, endPoint y: 300, distance: 19.4
click at [1095, 300] on div "Hi Drew, Thank you for reaching out! This sounds like an exciting opportunity. …" at bounding box center [987, 278] width 493 height 45
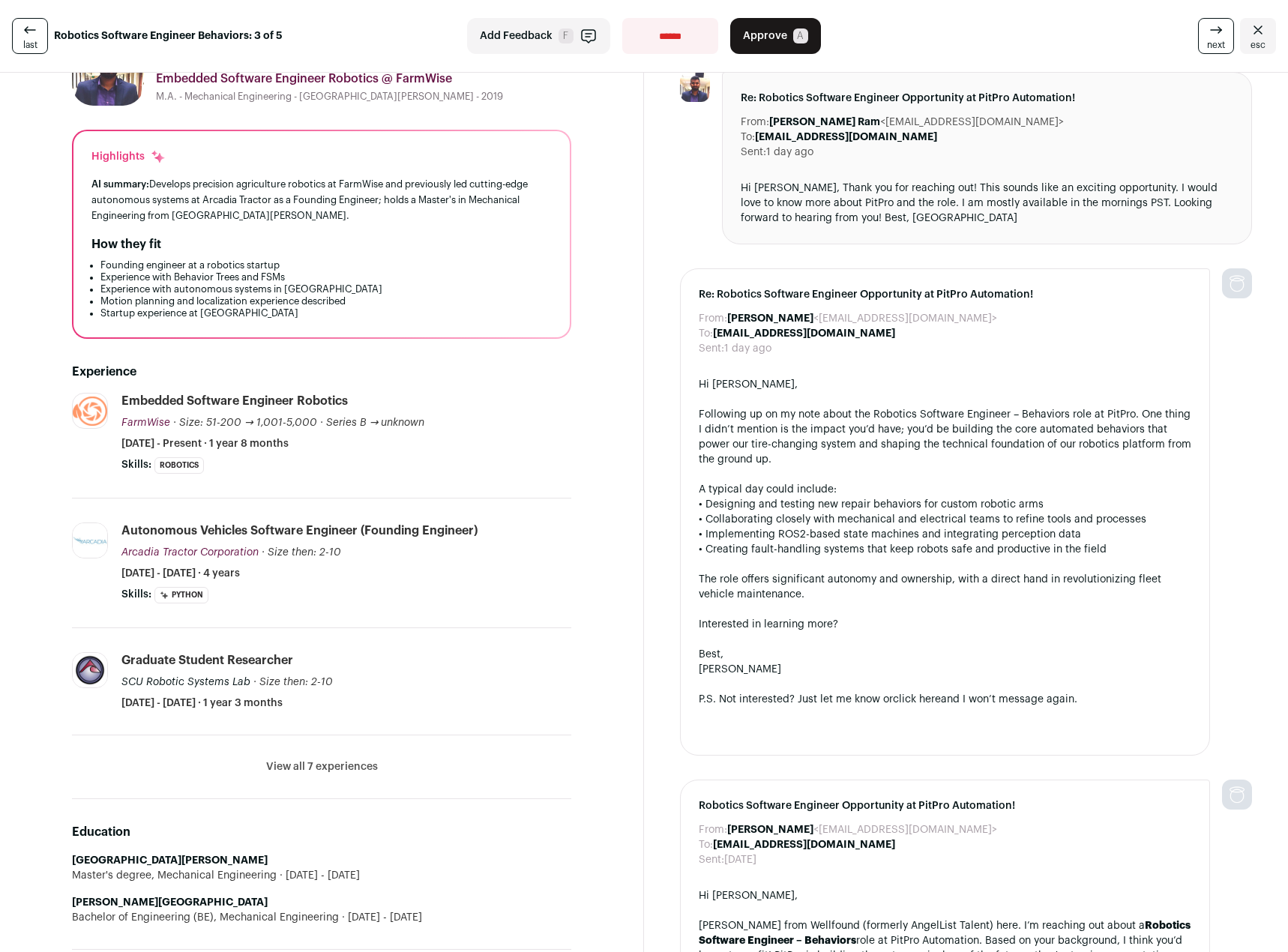
drag, startPoint x: 475, startPoint y: 586, endPoint x: 462, endPoint y: 622, distance: 38.3
click at [462, 622] on li "Arcadia Tractor Corporation arcadiatractor.com Add to company list Public / Pri…" at bounding box center [321, 563] width 499 height 130
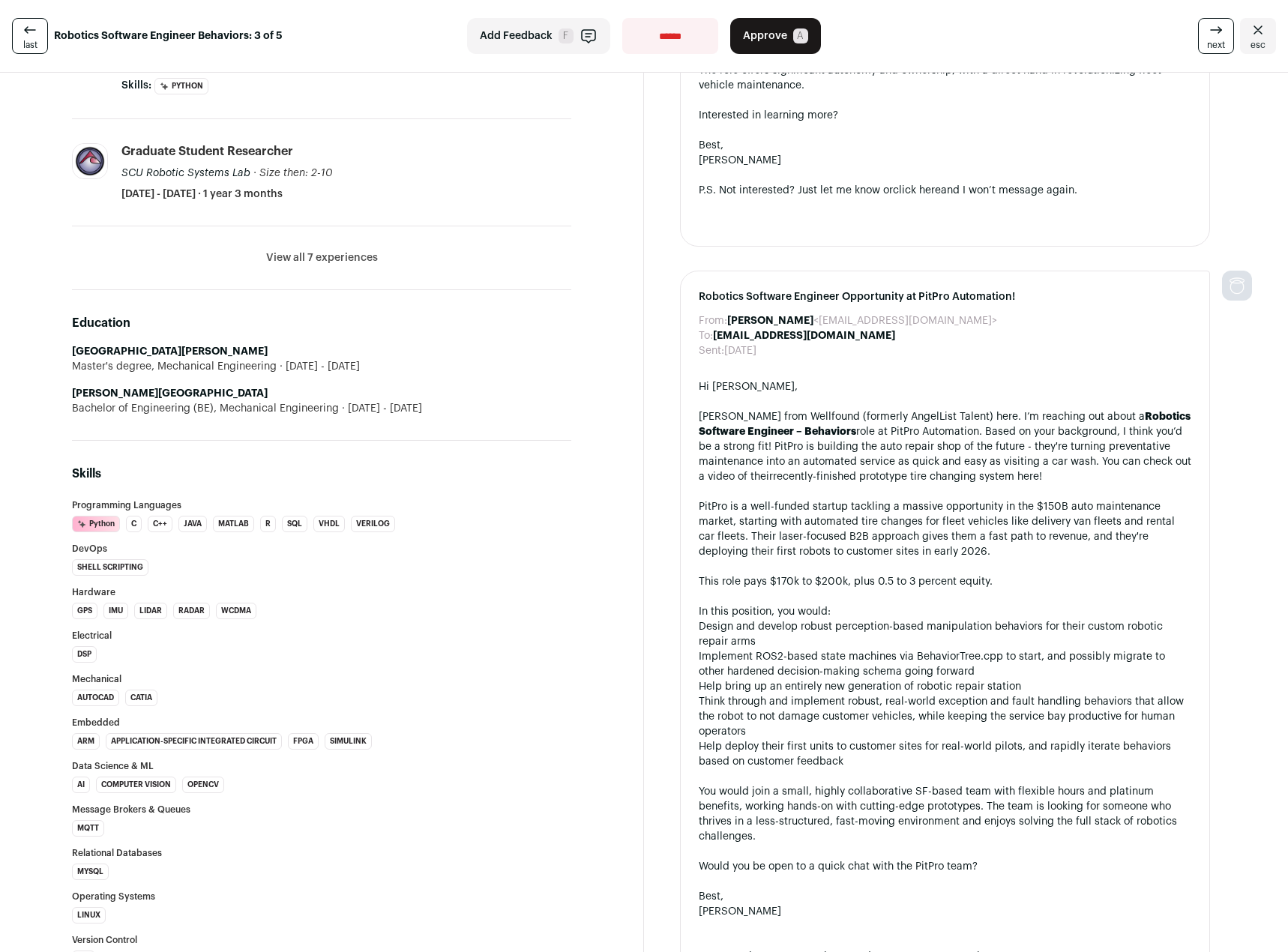
scroll to position [675, 0]
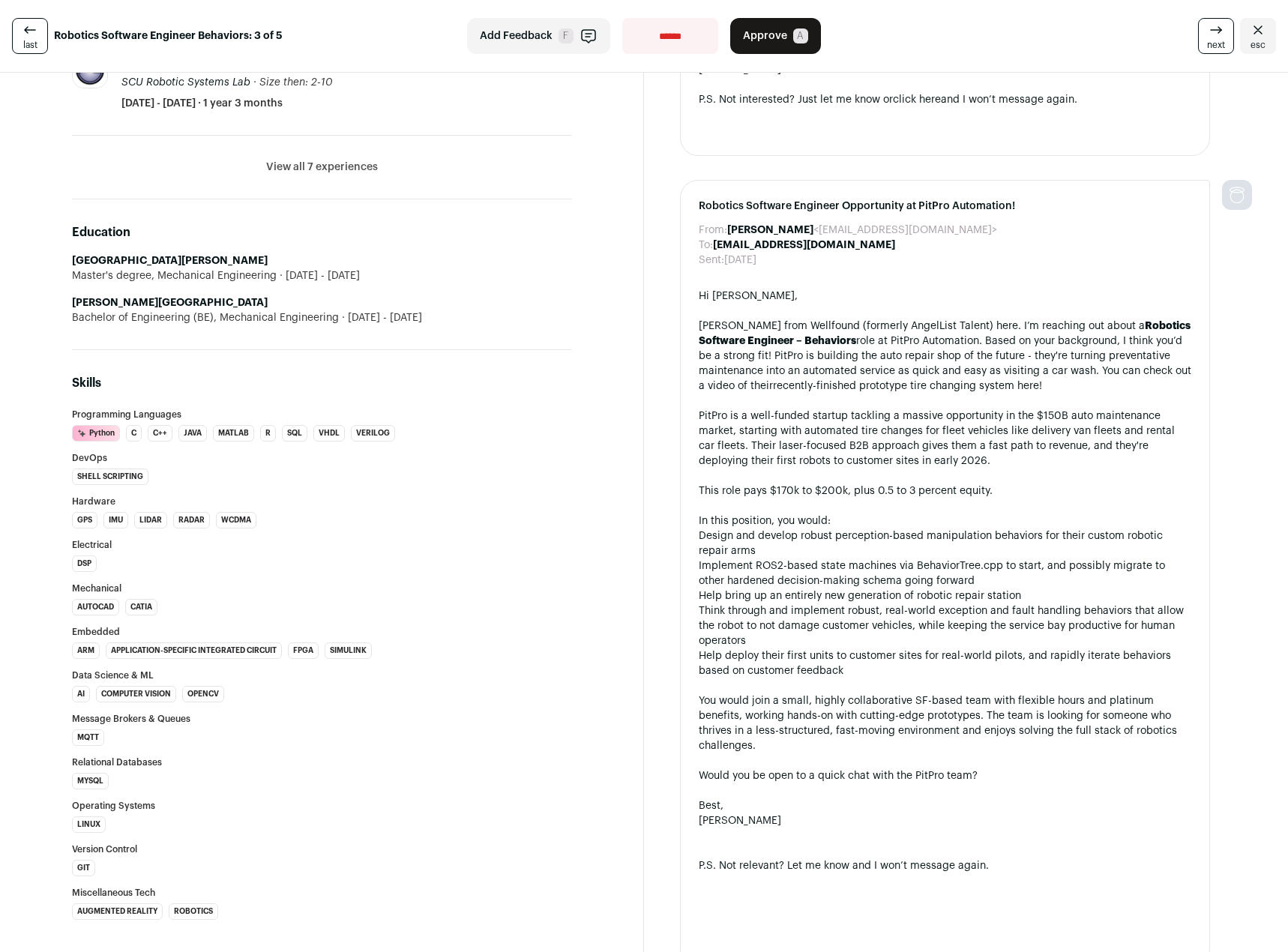
drag, startPoint x: 445, startPoint y: 442, endPoint x: 424, endPoint y: 470, distance: 35.0
click at [424, 470] on div "Programming Languages Python AI Insight: High confidence. Gowtham Pagadala has …" at bounding box center [321, 665] width 499 height 510
click at [380, 596] on div "Mechanical AutoCAD CATIA" at bounding box center [321, 600] width 499 height 31
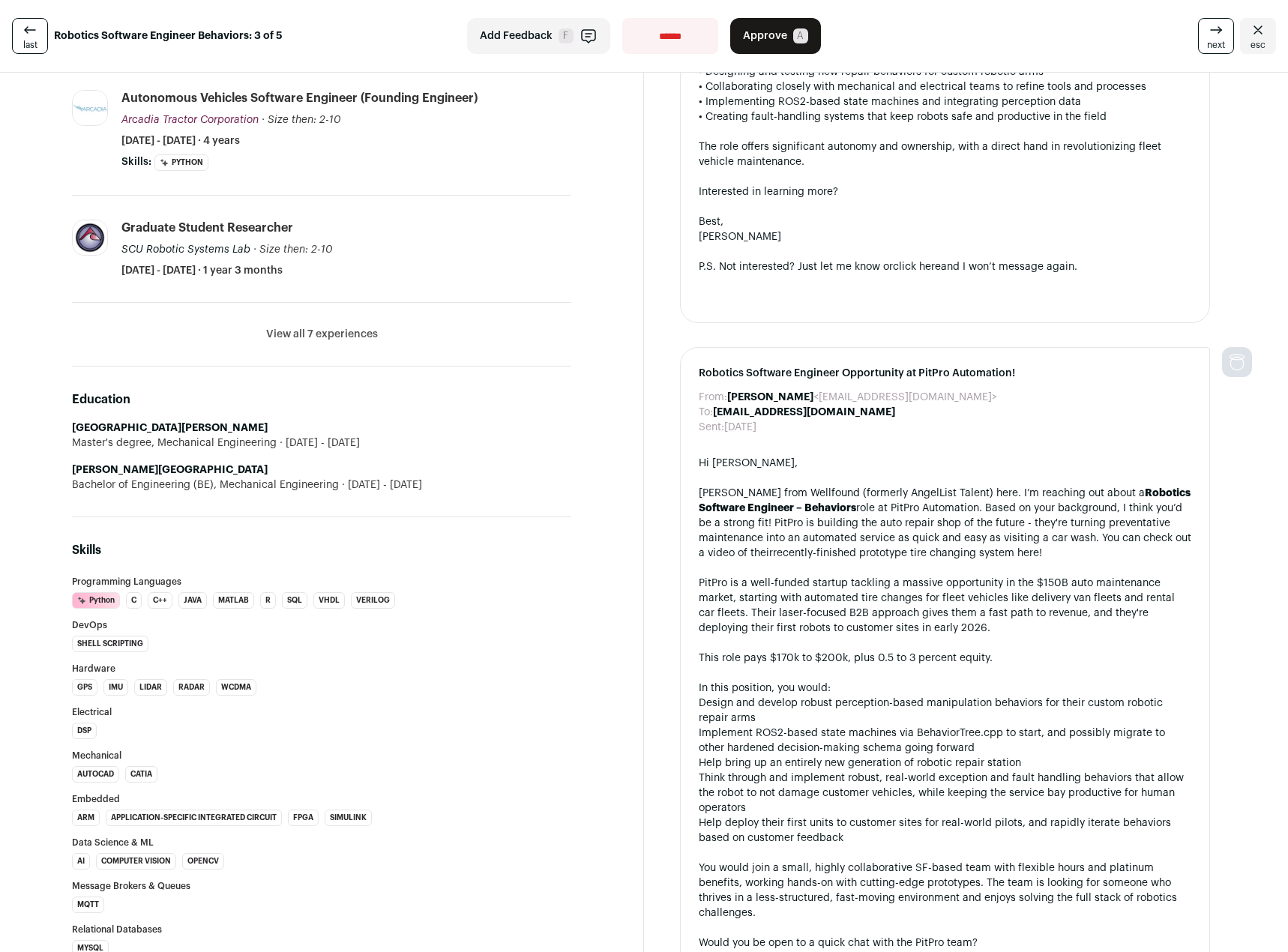
scroll to position [0, 0]
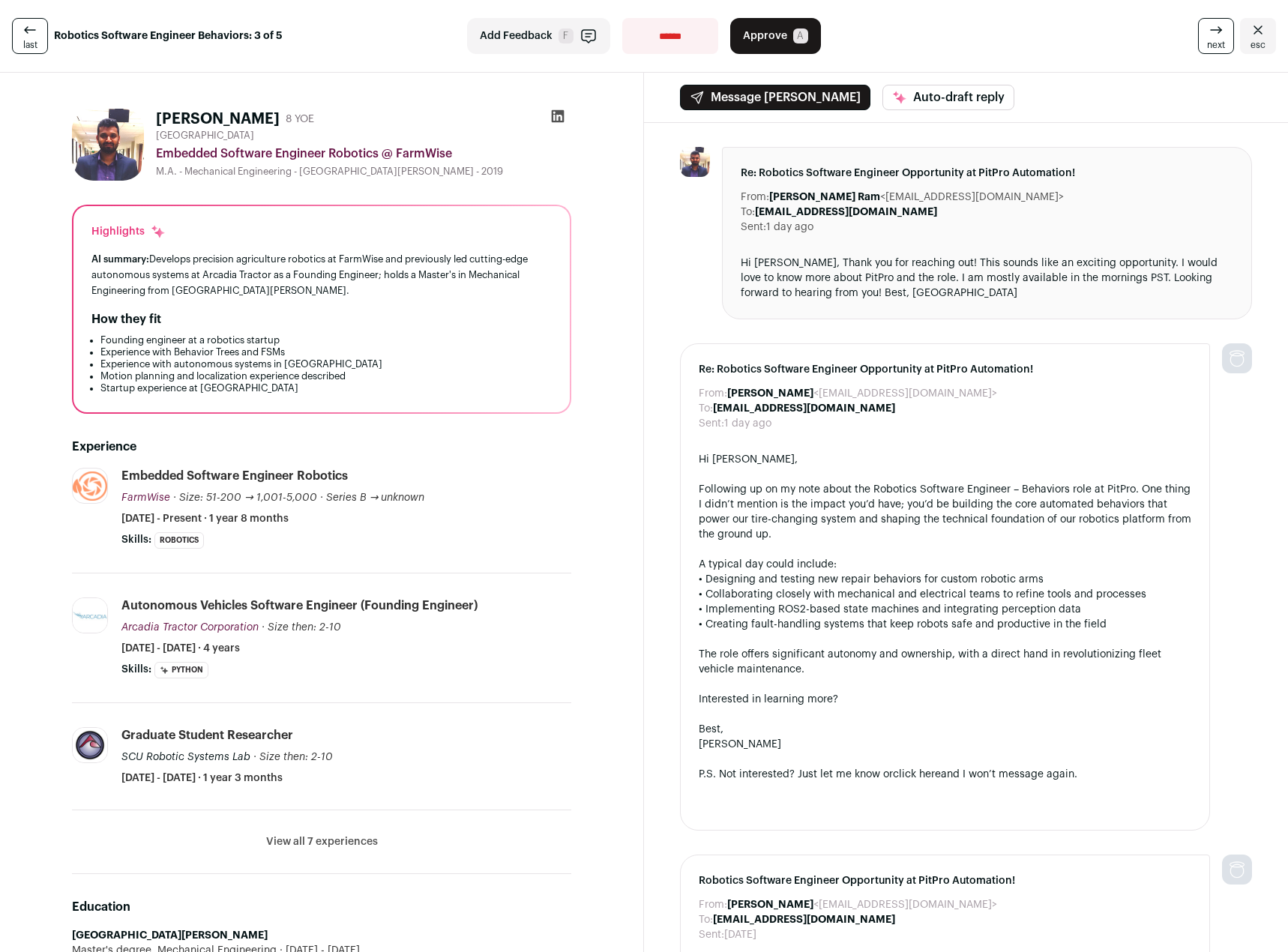
click at [563, 114] on div at bounding box center [559, 119] width 27 height 21
click at [558, 118] on icon at bounding box center [558, 116] width 13 height 13
click at [779, 32] on span "Approve" at bounding box center [765, 35] width 44 height 15
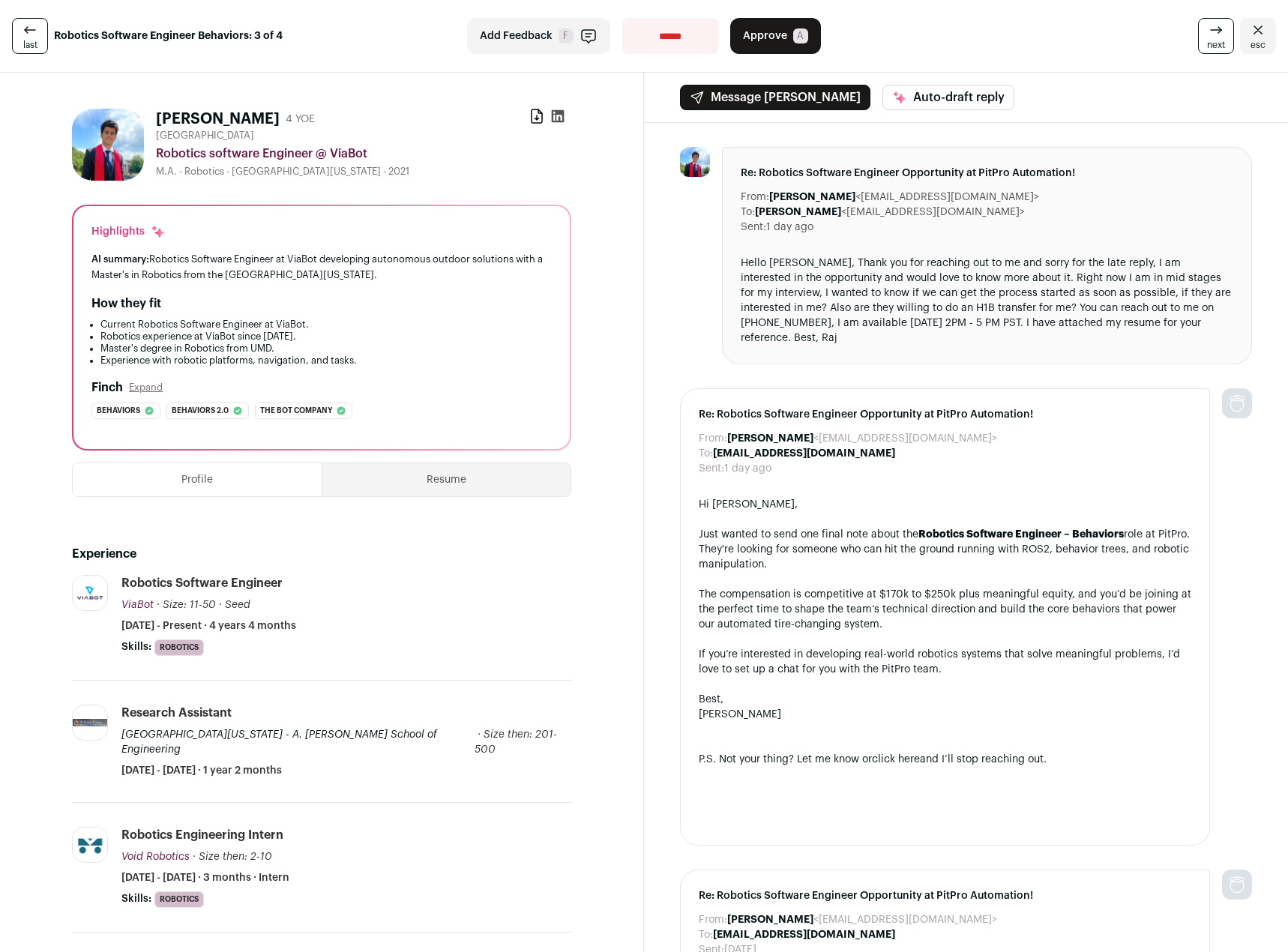
click at [935, 273] on div "Hello [PERSON_NAME], Thank you for reaching out to me and sorry for the late re…" at bounding box center [987, 301] width 493 height 90
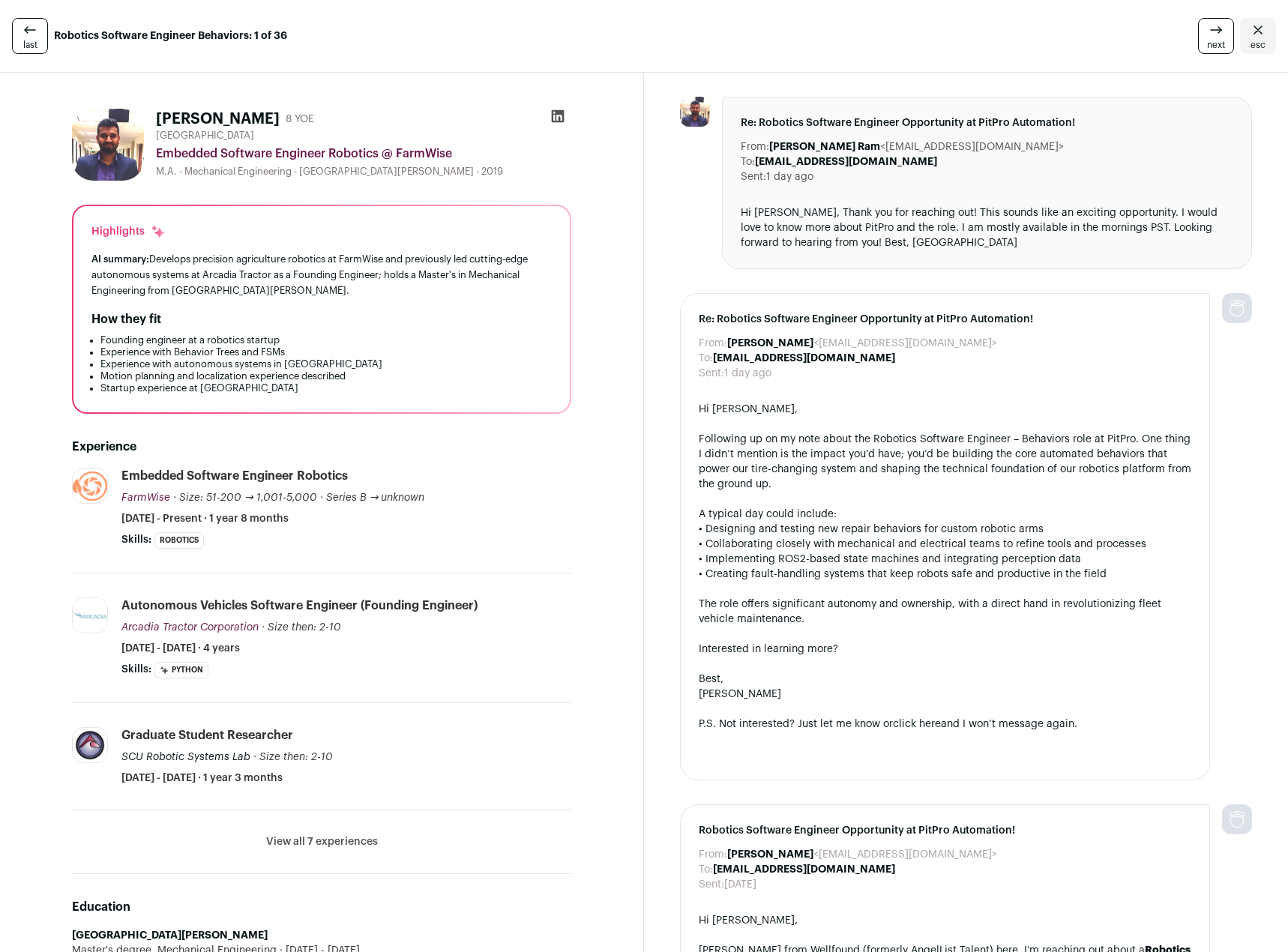
click at [1019, 246] on div "Hi Drew, Thank you for reaching out! This sounds like an exciting opportunity. …" at bounding box center [987, 228] width 493 height 45
click at [1021, 208] on div "Hi Drew, Thank you for reaching out! This sounds like an exciting opportunity. …" at bounding box center [987, 228] width 493 height 45
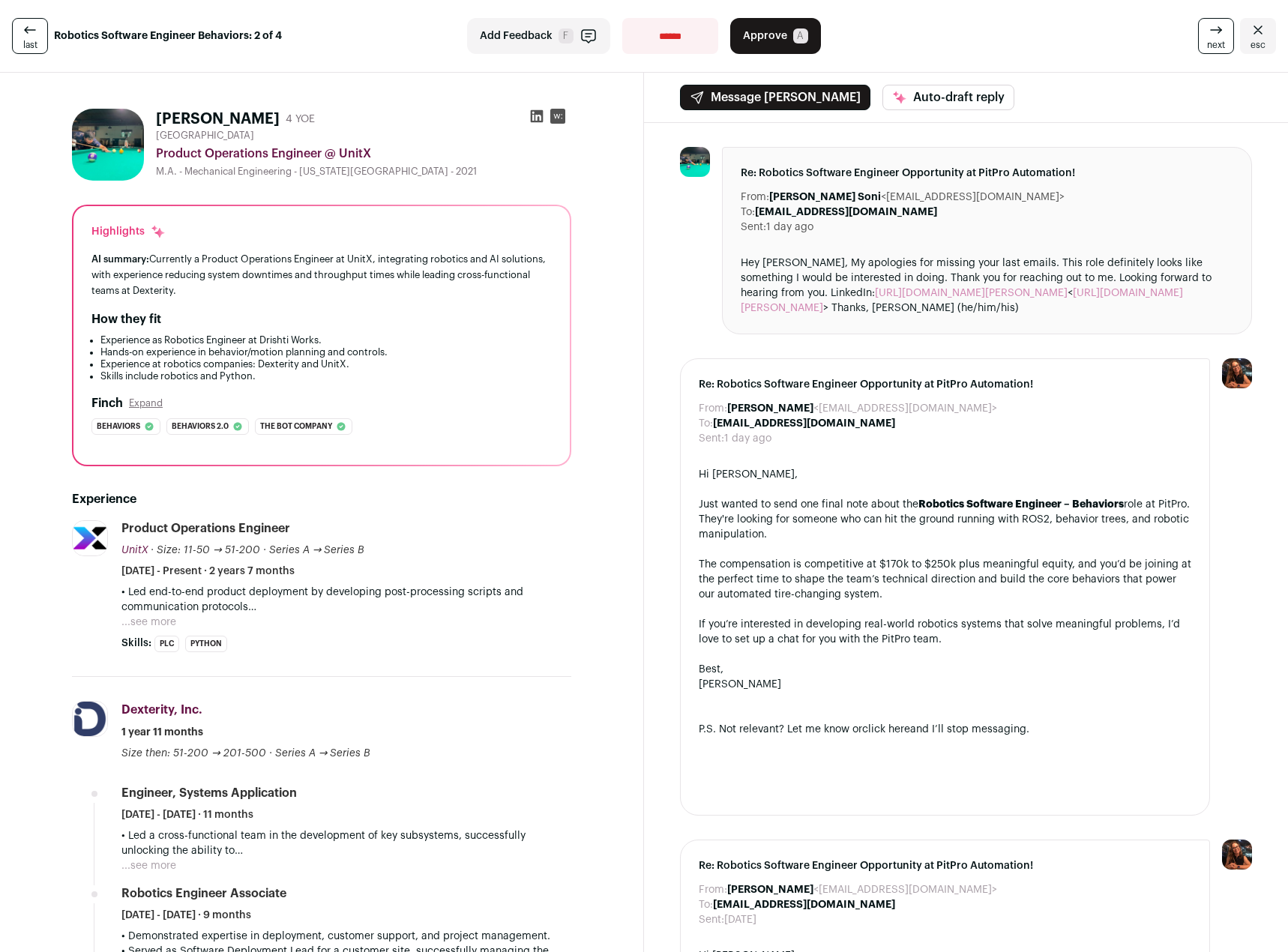
drag, startPoint x: 309, startPoint y: 287, endPoint x: 306, endPoint y: 307, distance: 20.2
click at [306, 307] on div "Highlights AI summary: Currently a Product Operations Engineer at UnitX, integr…" at bounding box center [321, 335] width 496 height 259
click at [306, 306] on div "Highlights AI summary: Currently a Product Operations Engineer at UnitX, integr…" at bounding box center [321, 335] width 496 height 259
drag, startPoint x: 373, startPoint y: 364, endPoint x: 362, endPoint y: 311, distance: 54.1
click at [362, 311] on div "How they fit Experience as Robotics Engineer at [GEOGRAPHIC_DATA]. Hands-on exp…" at bounding box center [322, 347] width 461 height 72
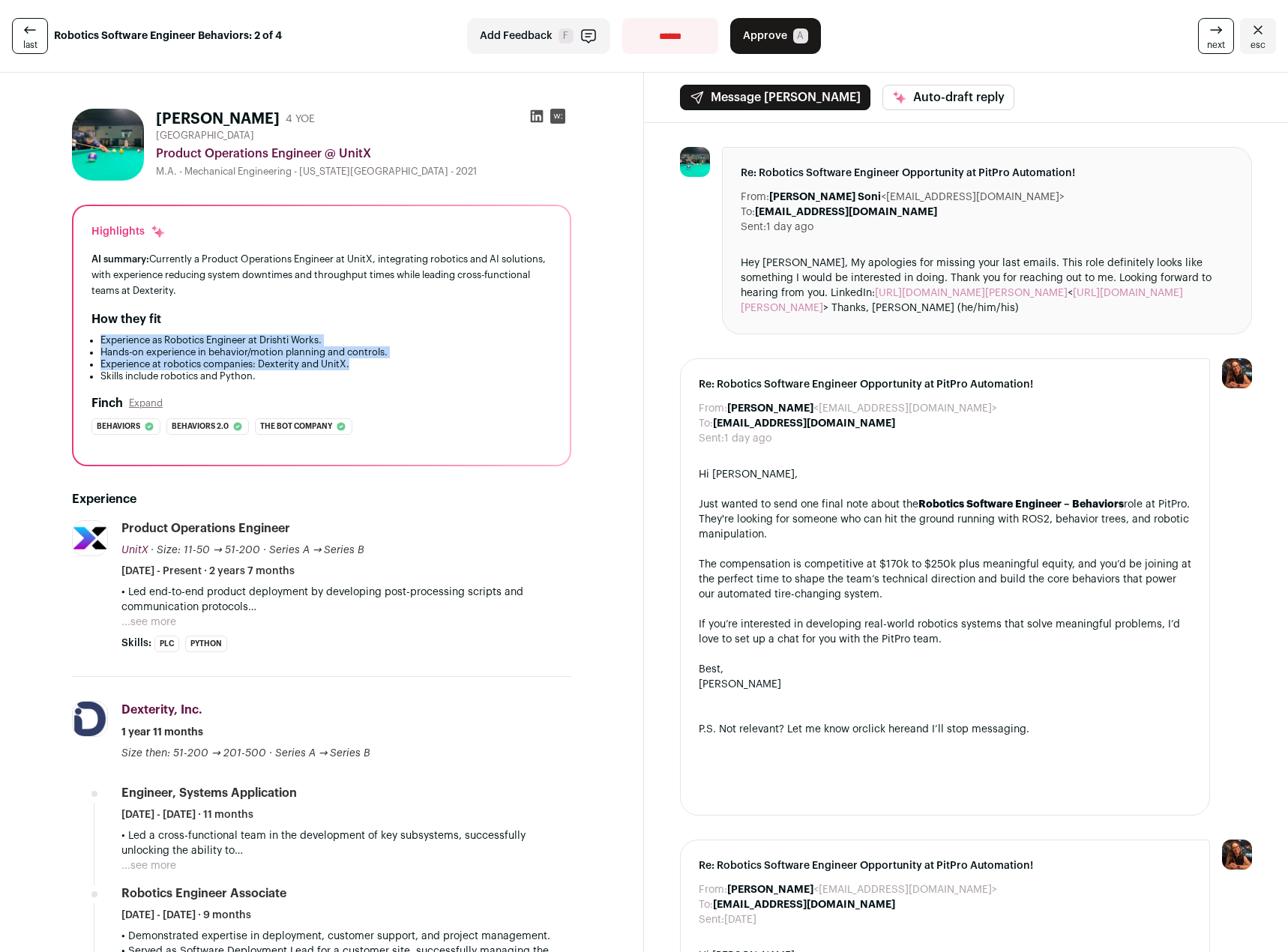
click at [362, 310] on div "How they fit" at bounding box center [322, 319] width 461 height 18
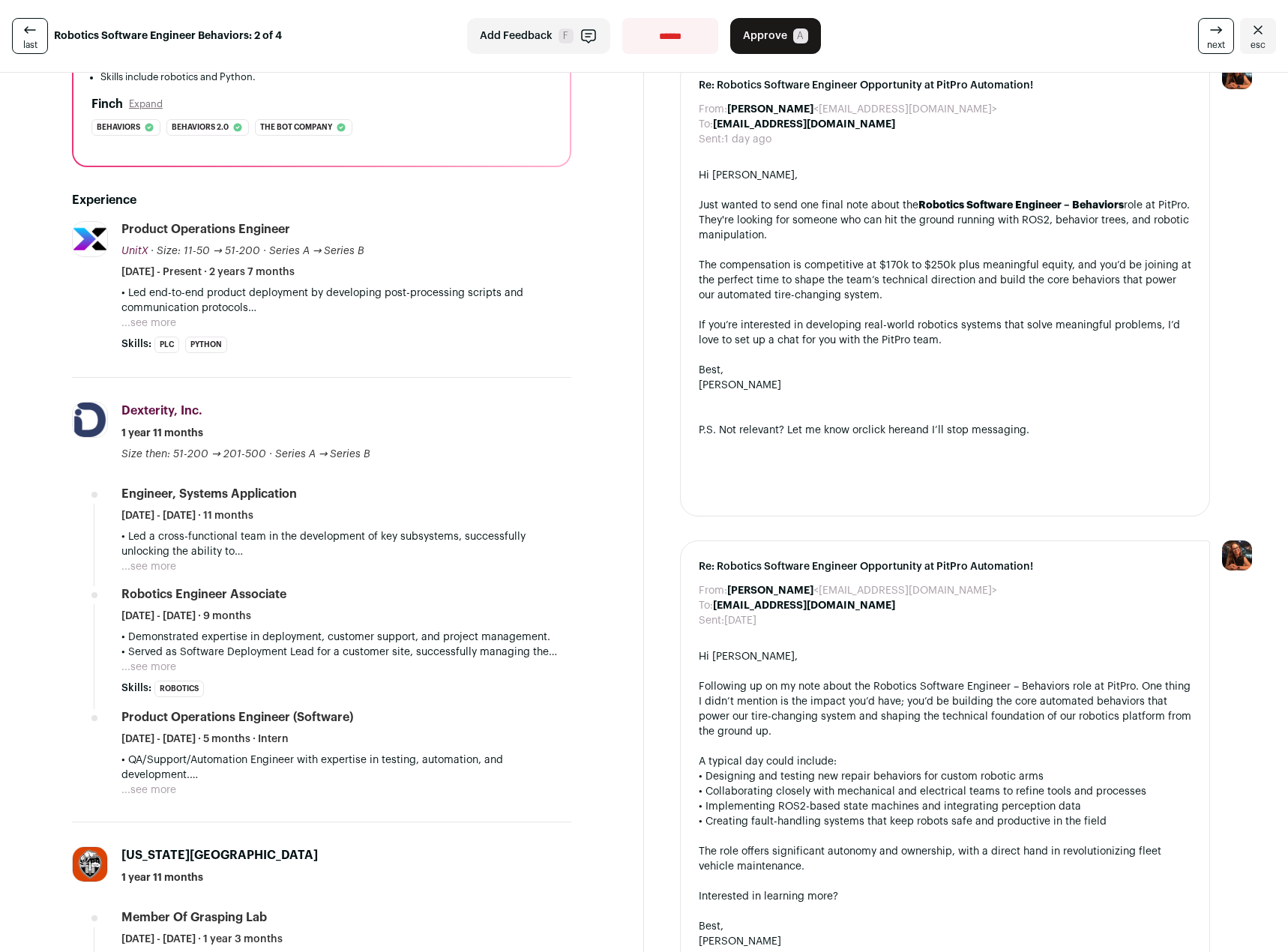
scroll to position [300, 0]
click at [167, 554] on p "• Led a cross-functional team in the development of key subsystems, successfull…" at bounding box center [346, 543] width 450 height 30
click at [157, 567] on button "...see more" at bounding box center [148, 565] width 55 height 15
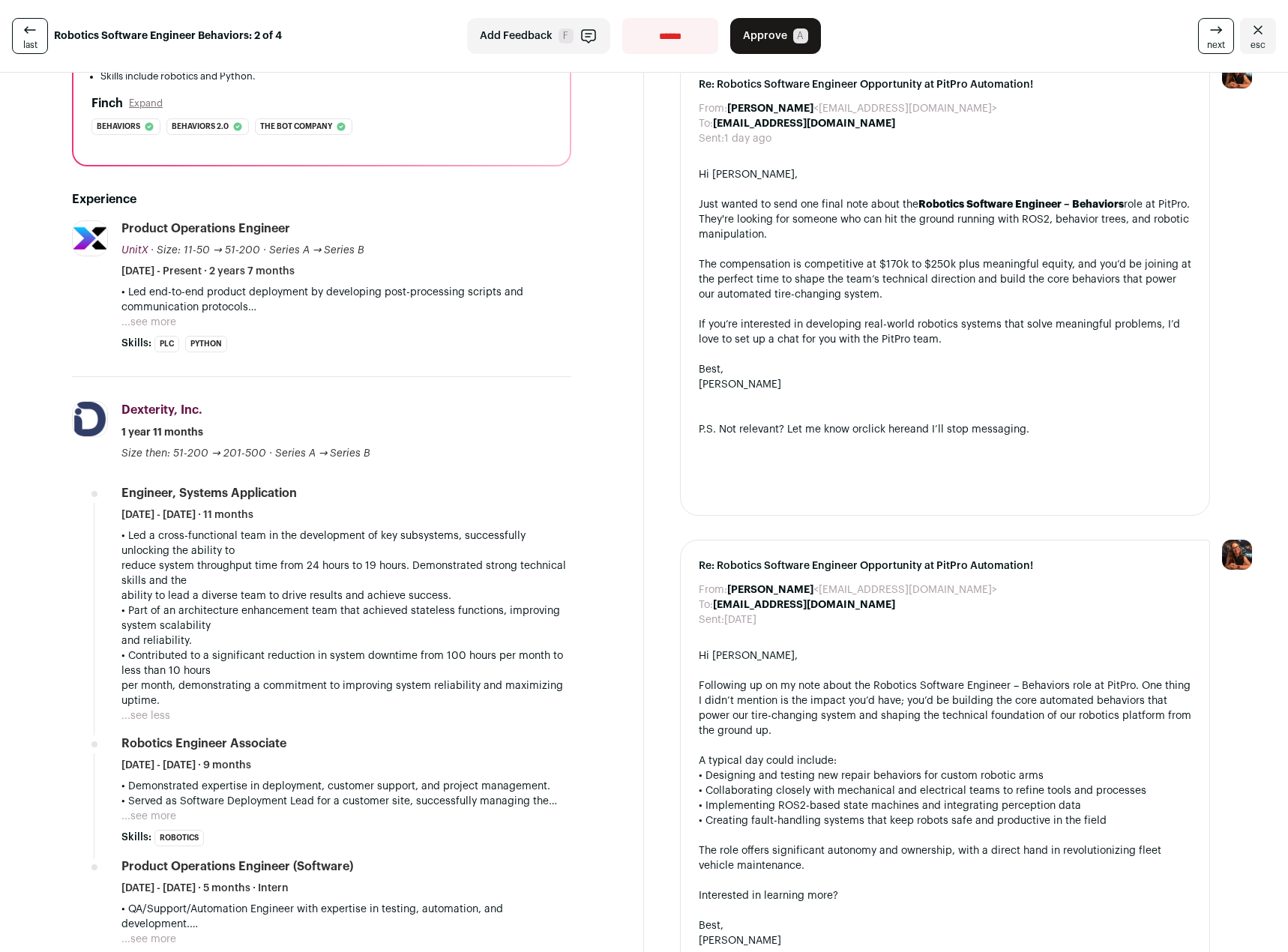
drag, startPoint x: 386, startPoint y: 523, endPoint x: 384, endPoint y: 595, distance: 72.0
click at [384, 595] on li "Engineer, Systems Application [DATE] - [DATE] · 11 months • Led a cross-functio…" at bounding box center [346, 604] width 450 height 238
click at [360, 631] on p "• Part of an architecture enhancement team that achieved stateless functions, i…" at bounding box center [346, 626] width 450 height 45
drag, startPoint x: 360, startPoint y: 702, endPoint x: 322, endPoint y: 698, distance: 38.2
click at [322, 698] on p "• Contributed to a significant reduction in system downtime from 100 hours per …" at bounding box center [346, 678] width 450 height 60
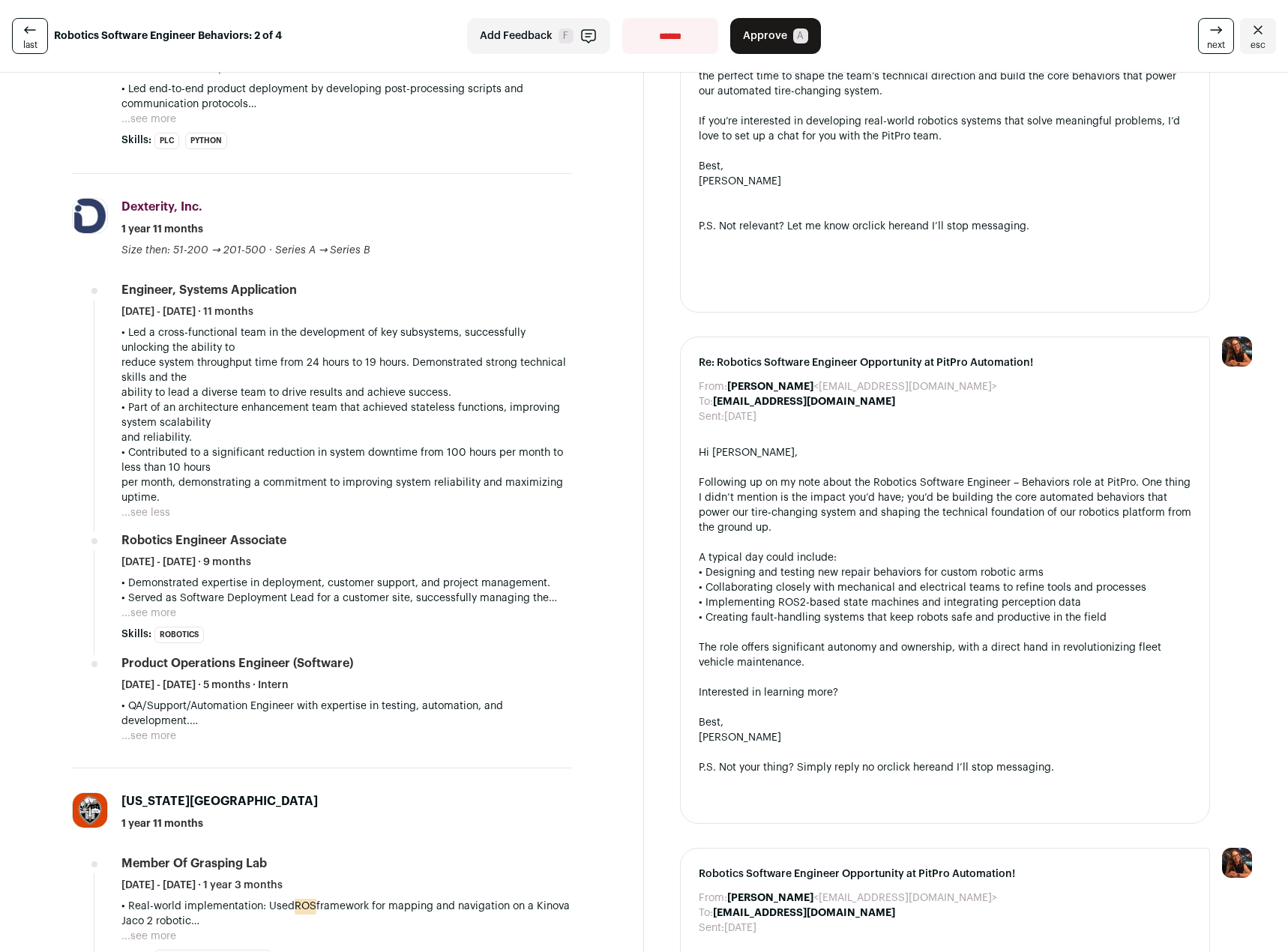
scroll to position [600, 0]
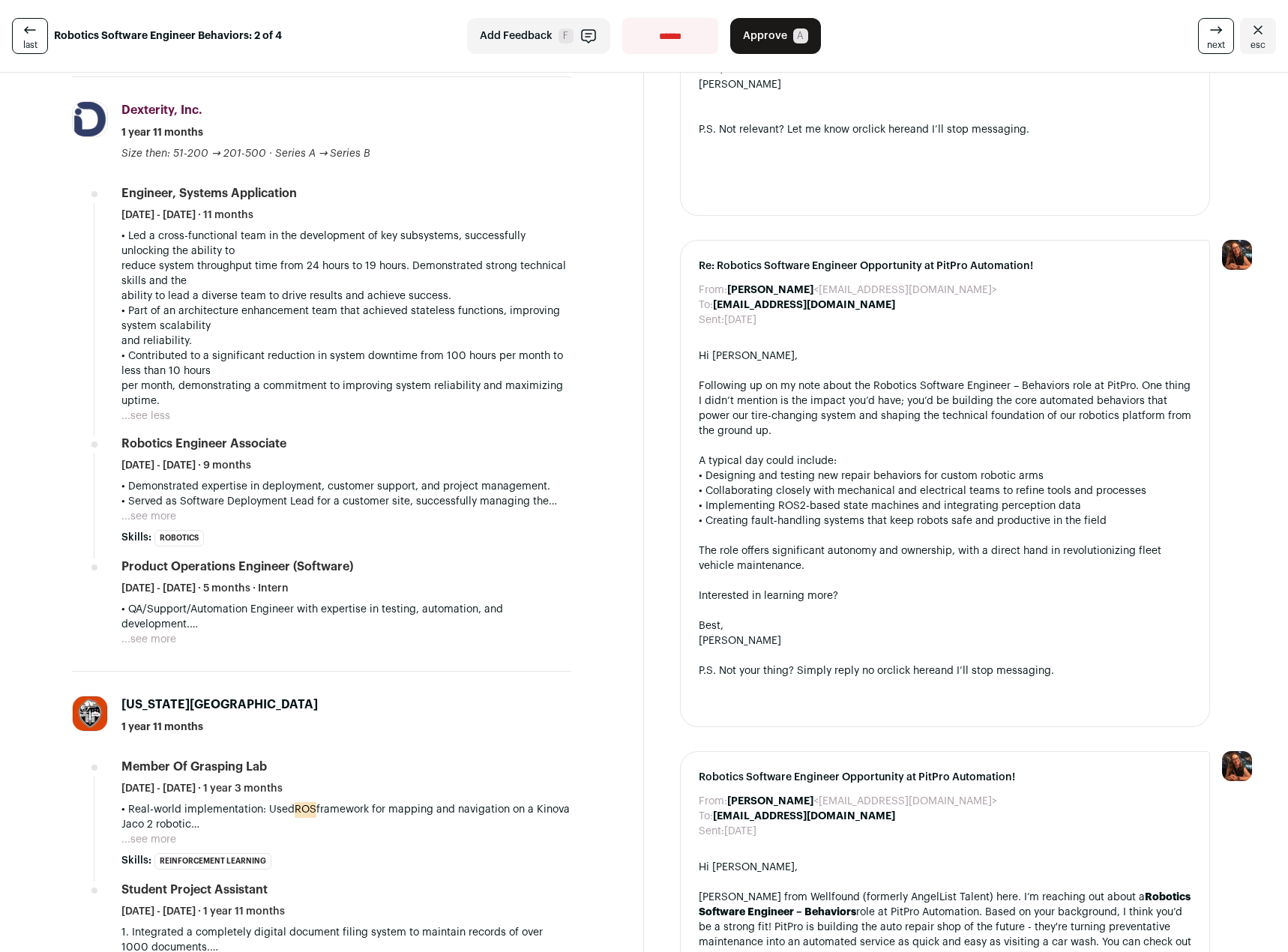
click at [175, 836] on button "...see more" at bounding box center [148, 839] width 55 height 15
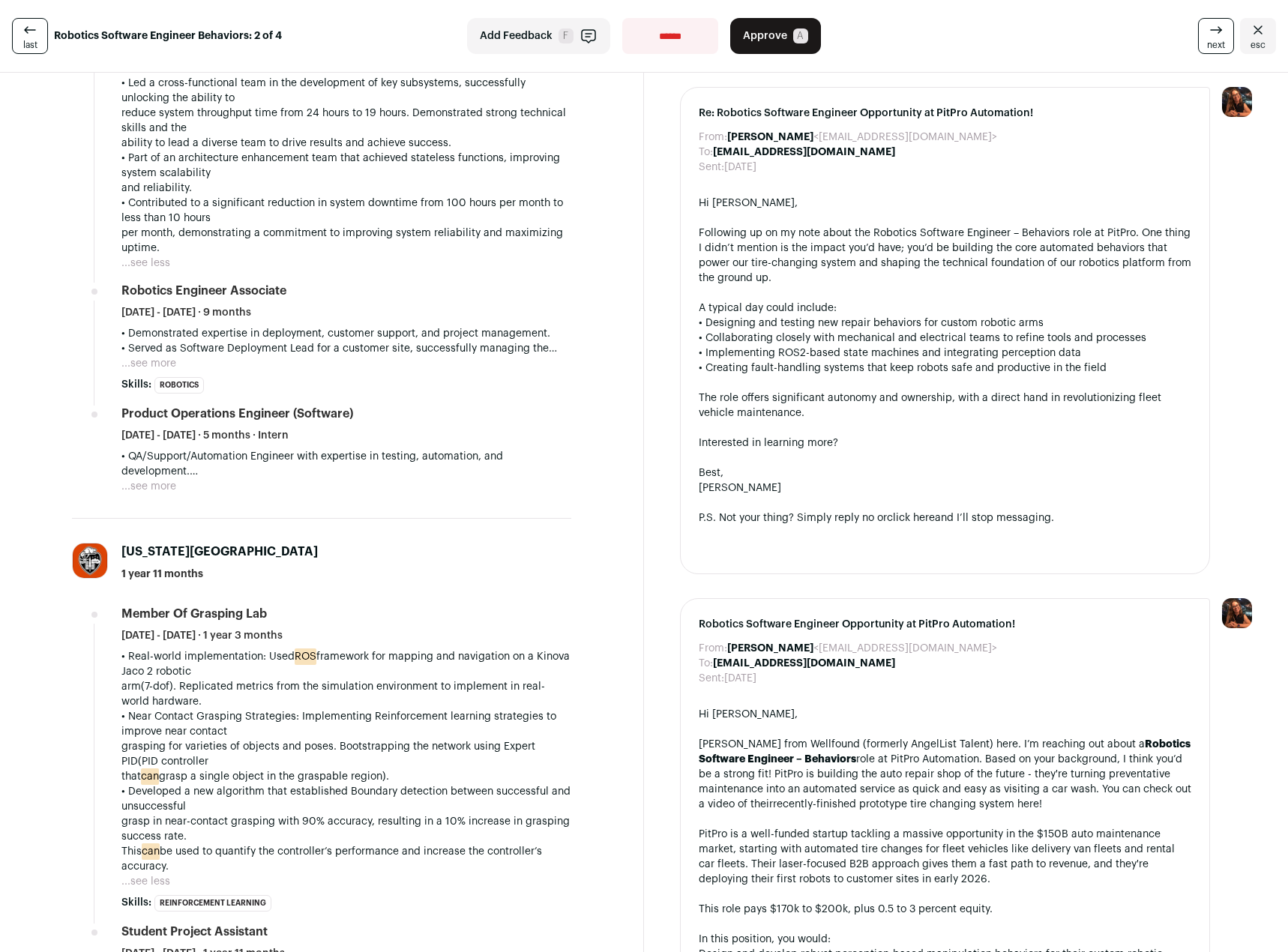
scroll to position [825, 0]
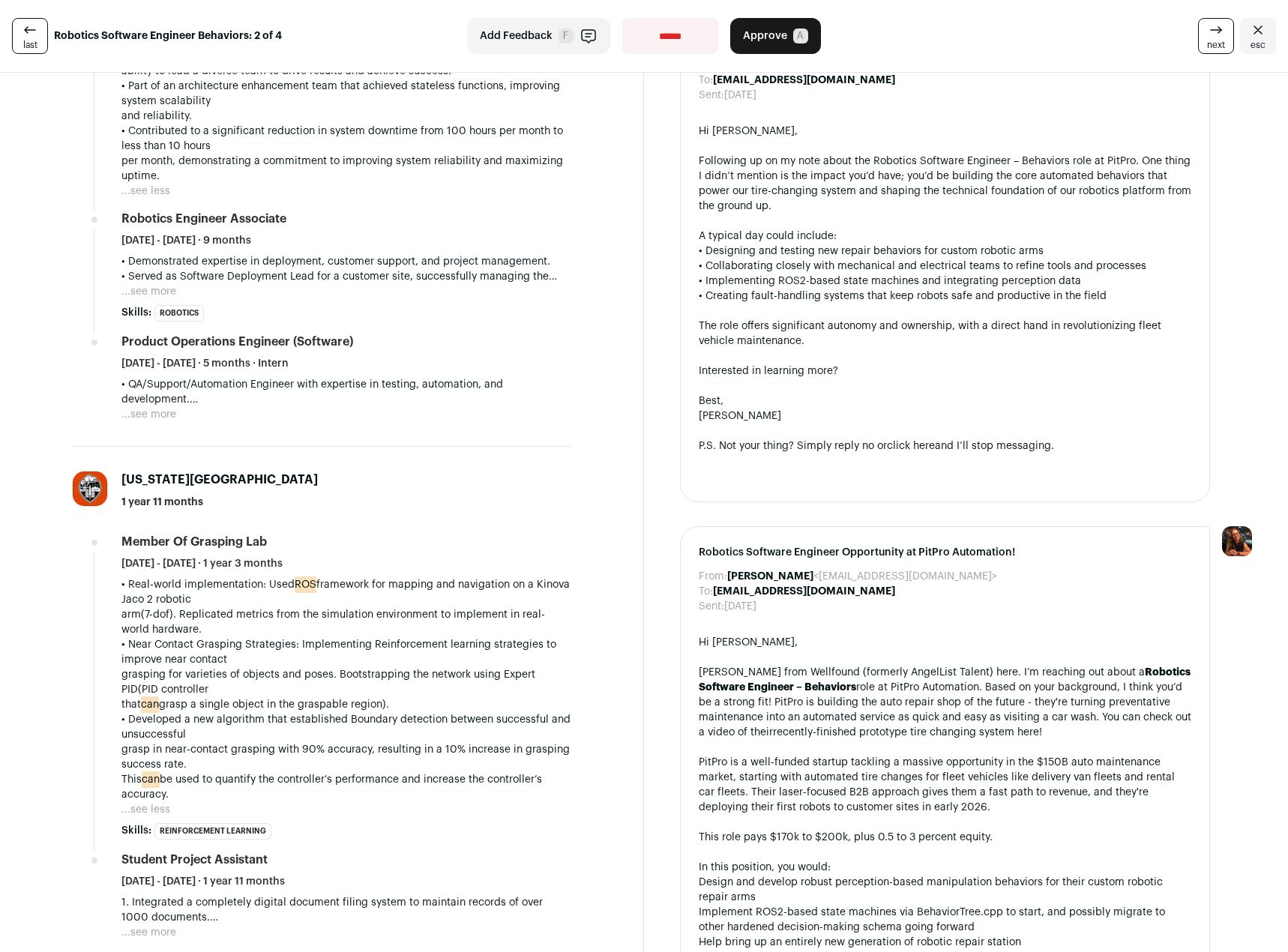
drag, startPoint x: 309, startPoint y: 630, endPoint x: 353, endPoint y: 655, distance: 50.6
click at [353, 655] on div "• Real-world implementation: Used ROS framework for mapping and navigation on a…" at bounding box center [346, 689] width 450 height 225
click at [350, 662] on p "• Near Contact Grasping Strategies: Implementing Reinforcement learning strateg…" at bounding box center [346, 675] width 450 height 75
drag, startPoint x: 457, startPoint y: 696, endPoint x: 484, endPoint y: 625, distance: 76.0
click at [484, 625] on div "• Real-world implementation: Used ROS framework for mapping and navigation on a…" at bounding box center [346, 689] width 450 height 225
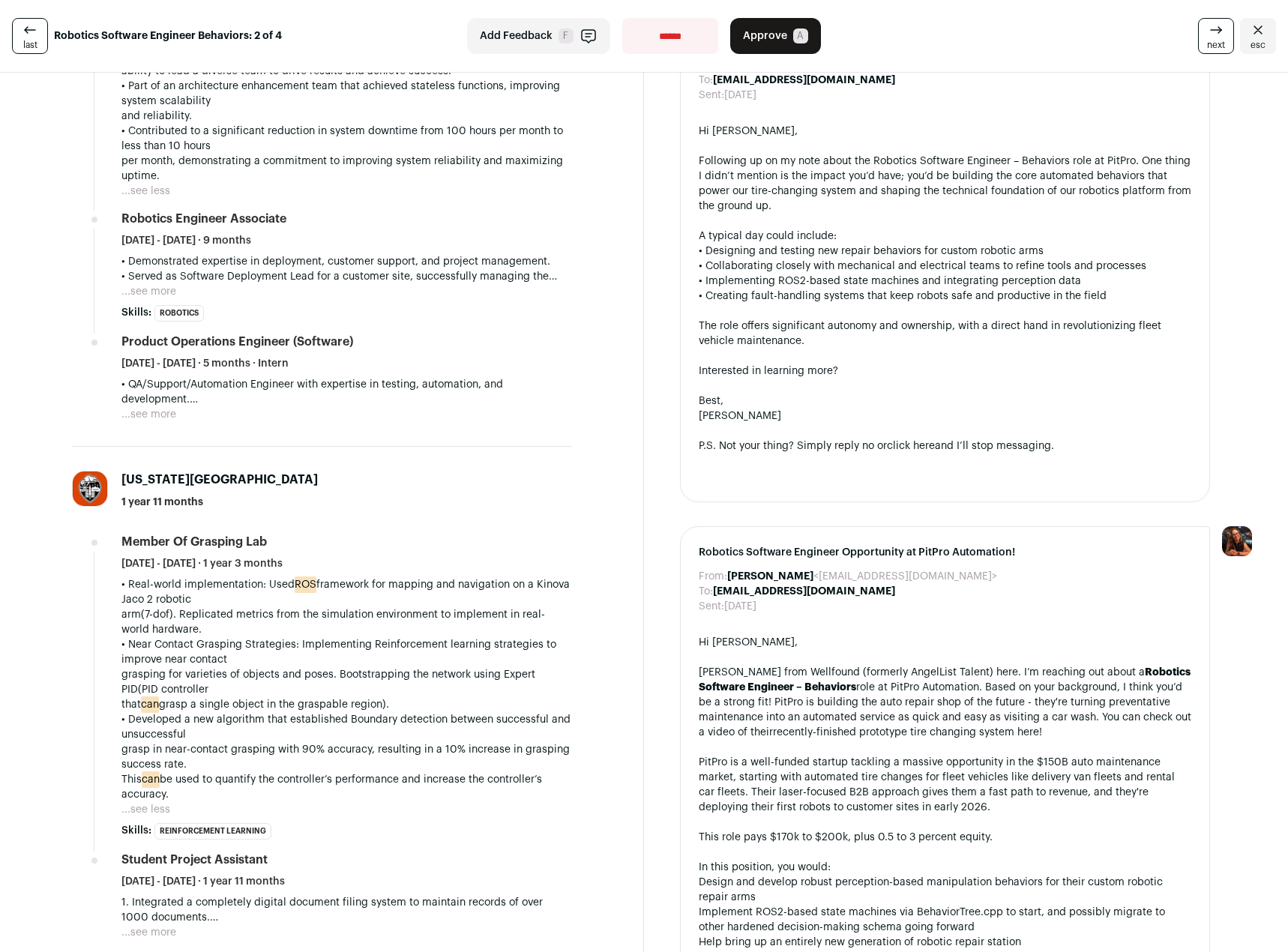
click at [443, 730] on p "• Developed a new algorithm that established Boundary detection between success…" at bounding box center [346, 758] width 450 height 90
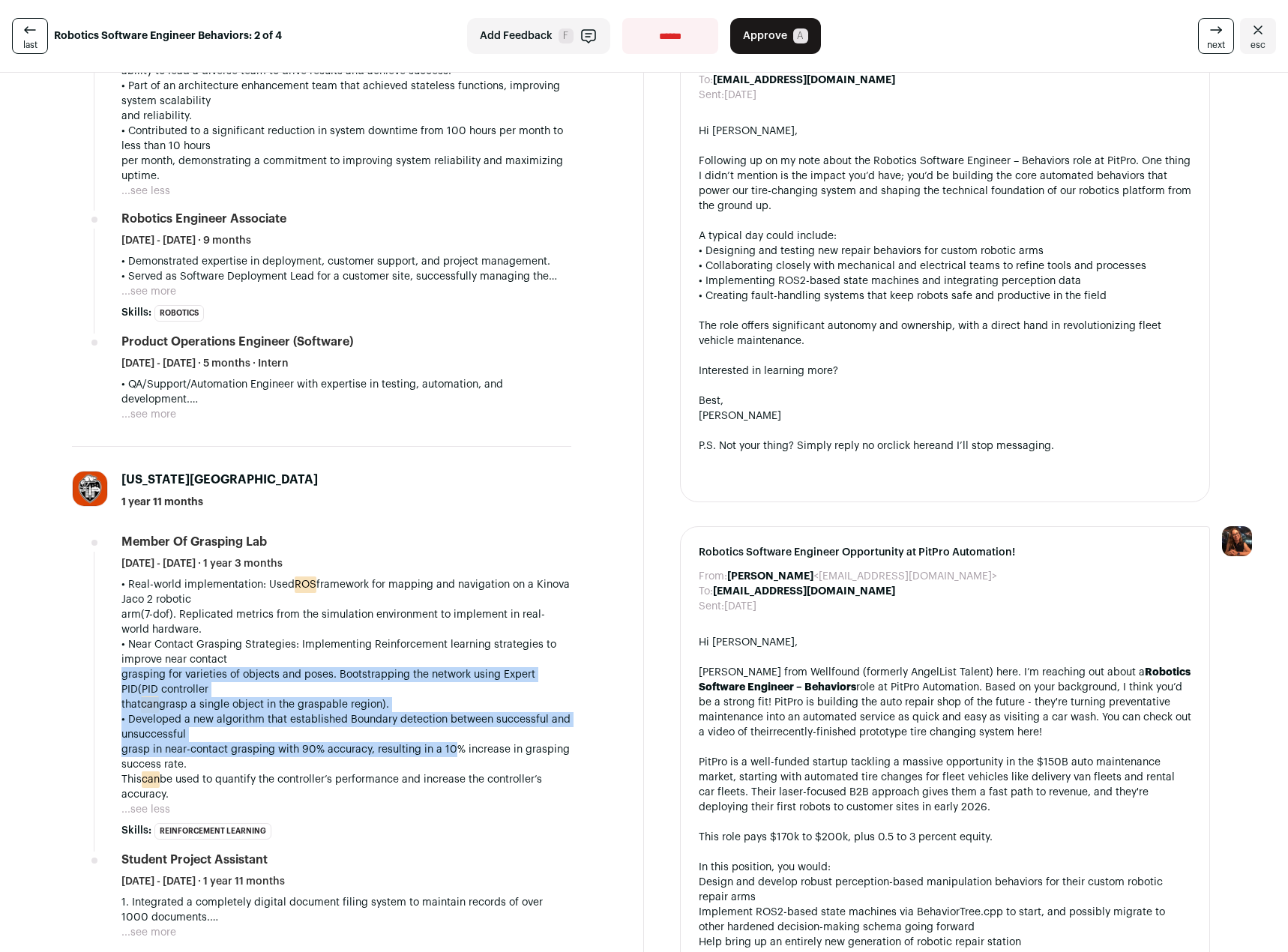
drag, startPoint x: 451, startPoint y: 693, endPoint x: 450, endPoint y: 748, distance: 55.0
click at [450, 748] on div "• Real-world implementation: Used ROS framework for mapping and navigation on a…" at bounding box center [346, 689] width 450 height 225
click at [450, 748] on p "• Developed a new algorithm that established Boundary detection between success…" at bounding box center [346, 758] width 450 height 90
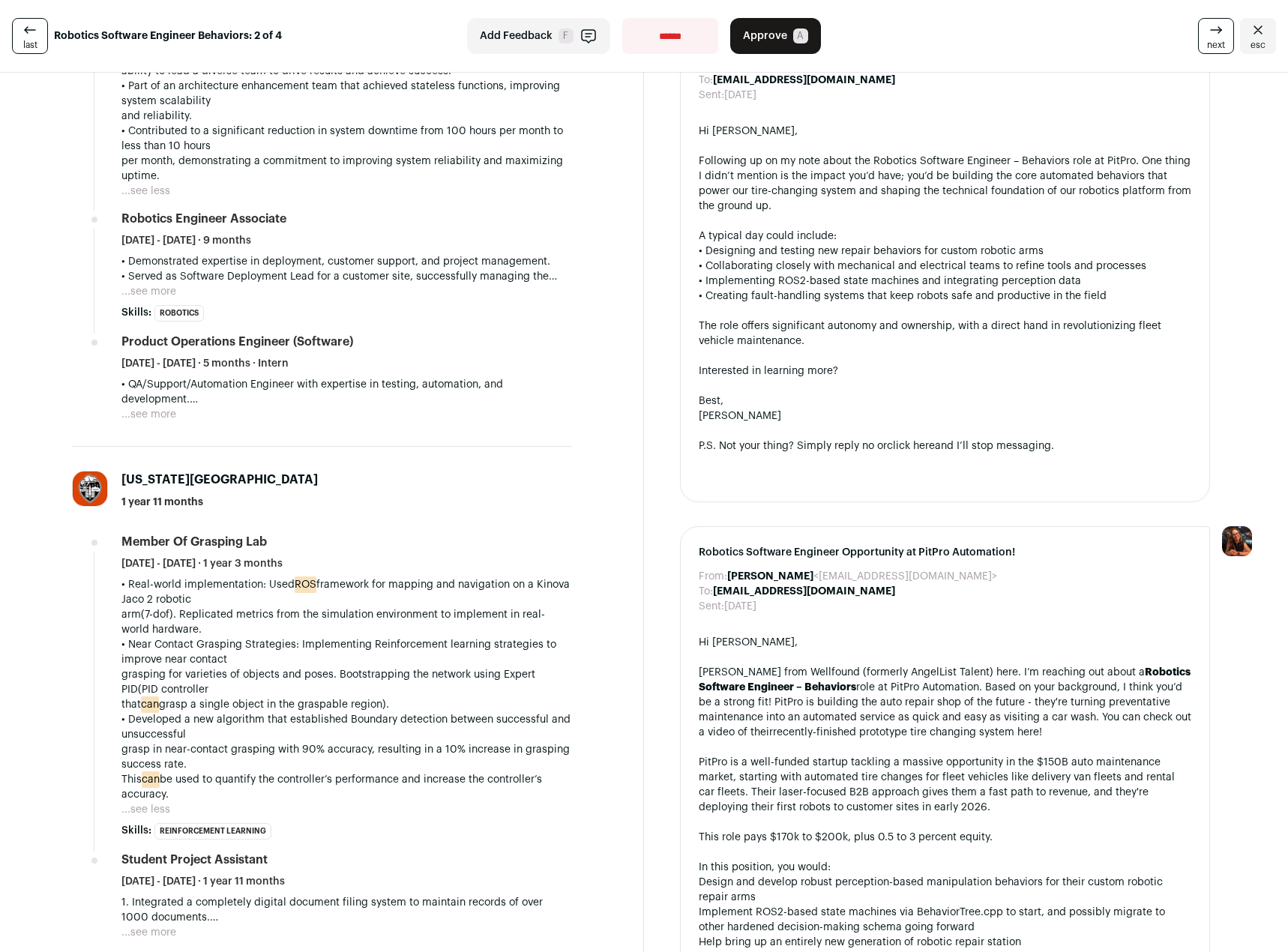
drag, startPoint x: 425, startPoint y: 776, endPoint x: 416, endPoint y: 787, distance: 14.2
click at [421, 793] on p "• Developed a new algorithm that established Boundary detection between success…" at bounding box center [346, 758] width 450 height 90
drag, startPoint x: 425, startPoint y: 761, endPoint x: 443, endPoint y: 761, distance: 18.0
click at [443, 761] on p "• Developed a new algorithm that established Boundary detection between success…" at bounding box center [346, 758] width 450 height 90
click at [417, 792] on p "• Developed a new algorithm that established Boundary detection between success…" at bounding box center [346, 758] width 450 height 90
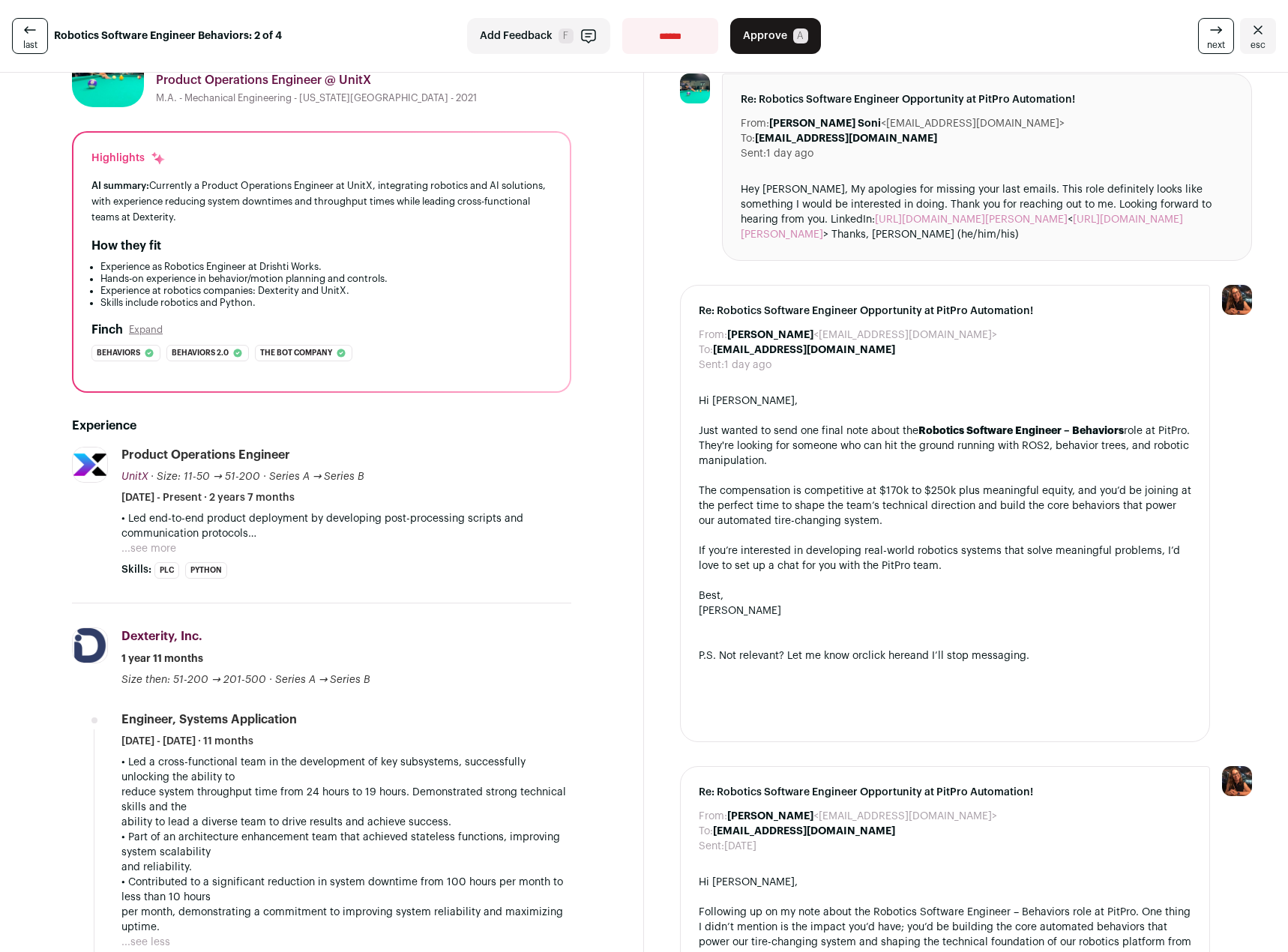
scroll to position [0, 0]
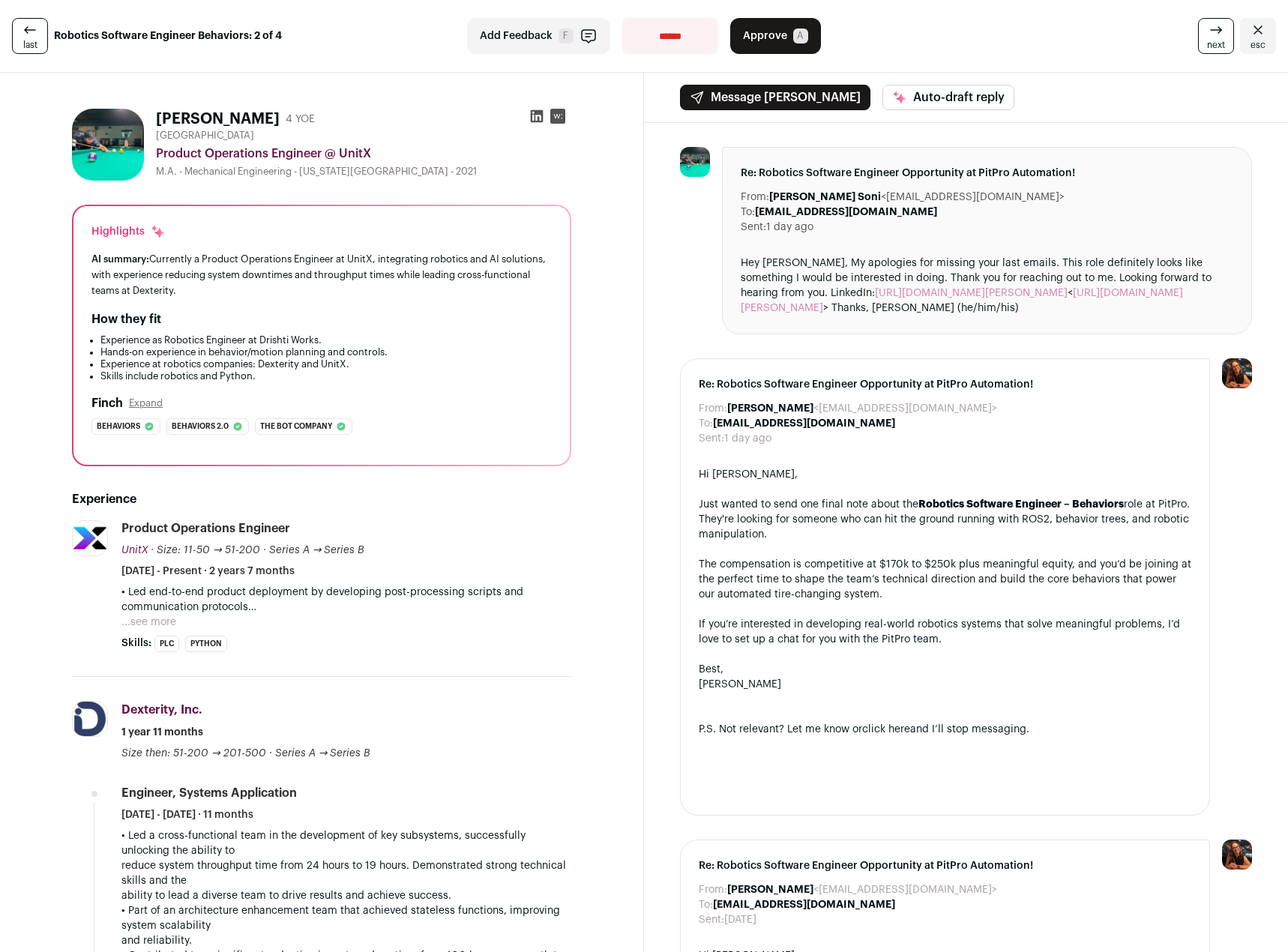
click at [145, 622] on button "...see more" at bounding box center [148, 622] width 55 height 15
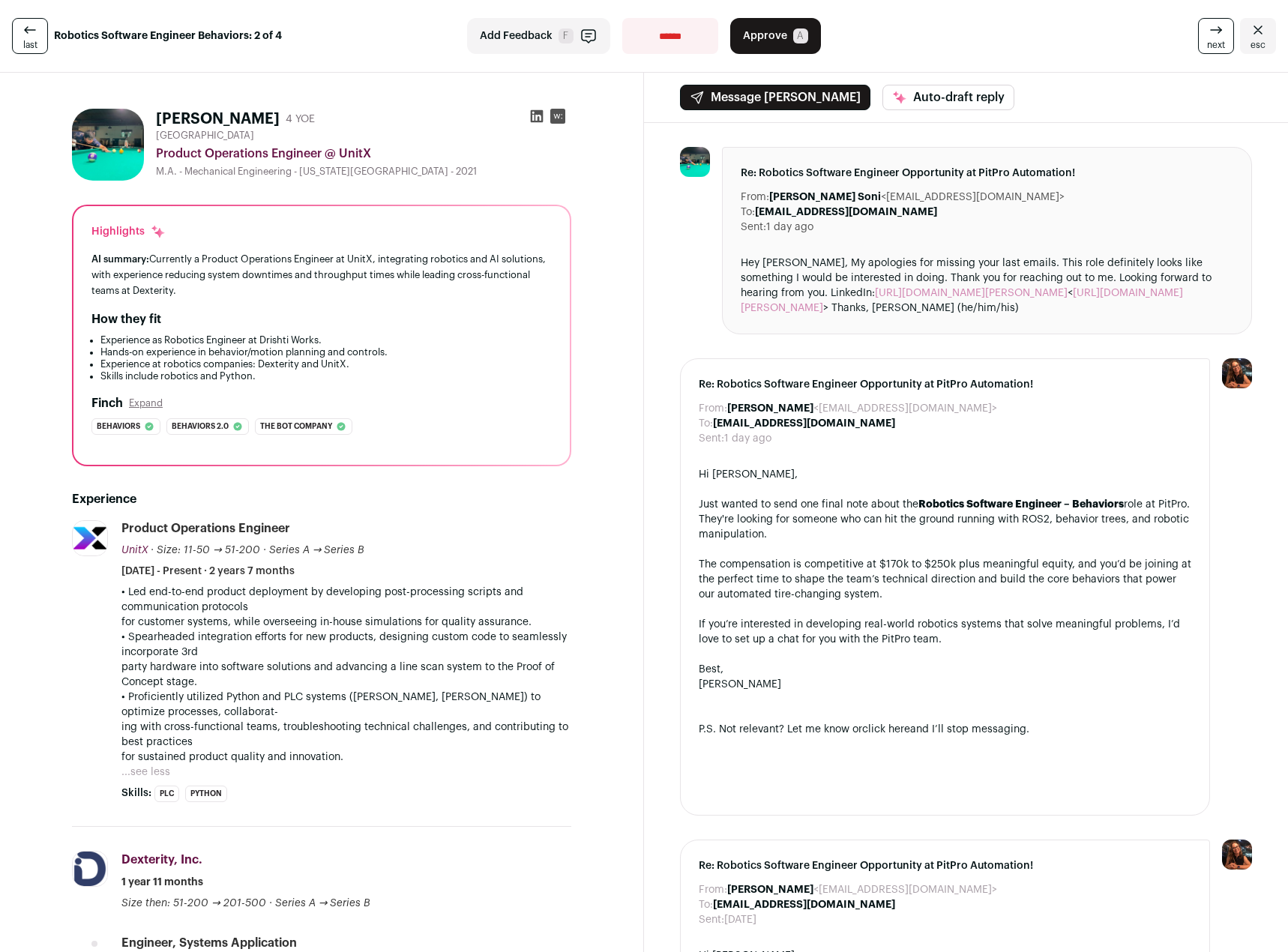
drag, startPoint x: 1008, startPoint y: 237, endPoint x: 984, endPoint y: 356, distance: 121.4
click at [530, 115] on icon at bounding box center [536, 115] width 15 height 15
click at [794, 23] on button "Approve A" at bounding box center [775, 35] width 91 height 36
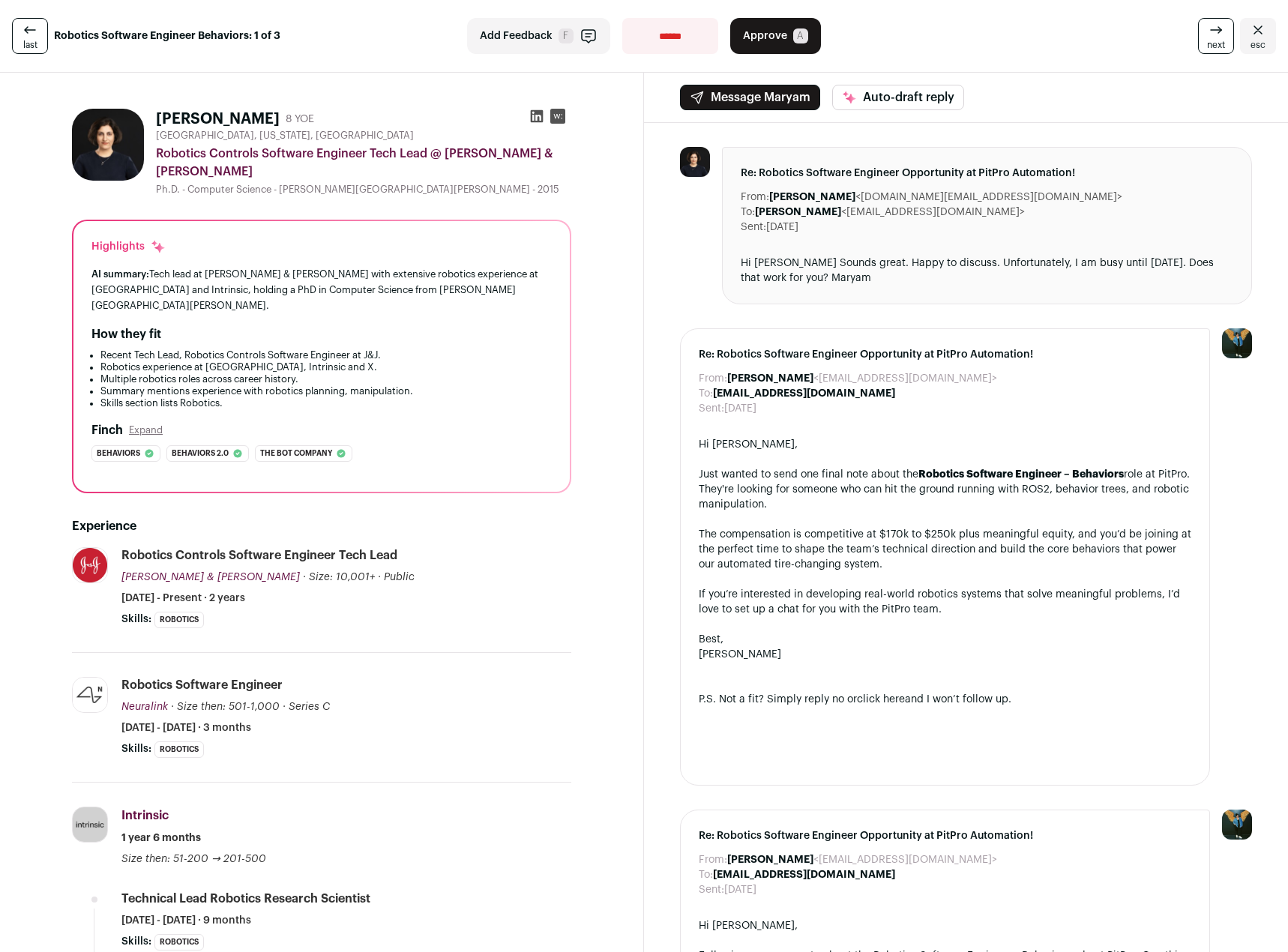
click at [270, 380] on div "Highlights AI summary: Tech lead at [PERSON_NAME] & [PERSON_NAME] with extensiv…" at bounding box center [321, 356] width 496 height 270
drag, startPoint x: 265, startPoint y: 372, endPoint x: 266, endPoint y: 380, distance: 8.1
click at [266, 380] on div "Highlights AI summary: Tech lead at [PERSON_NAME] & [PERSON_NAME] with extensiv…" at bounding box center [321, 356] width 496 height 270
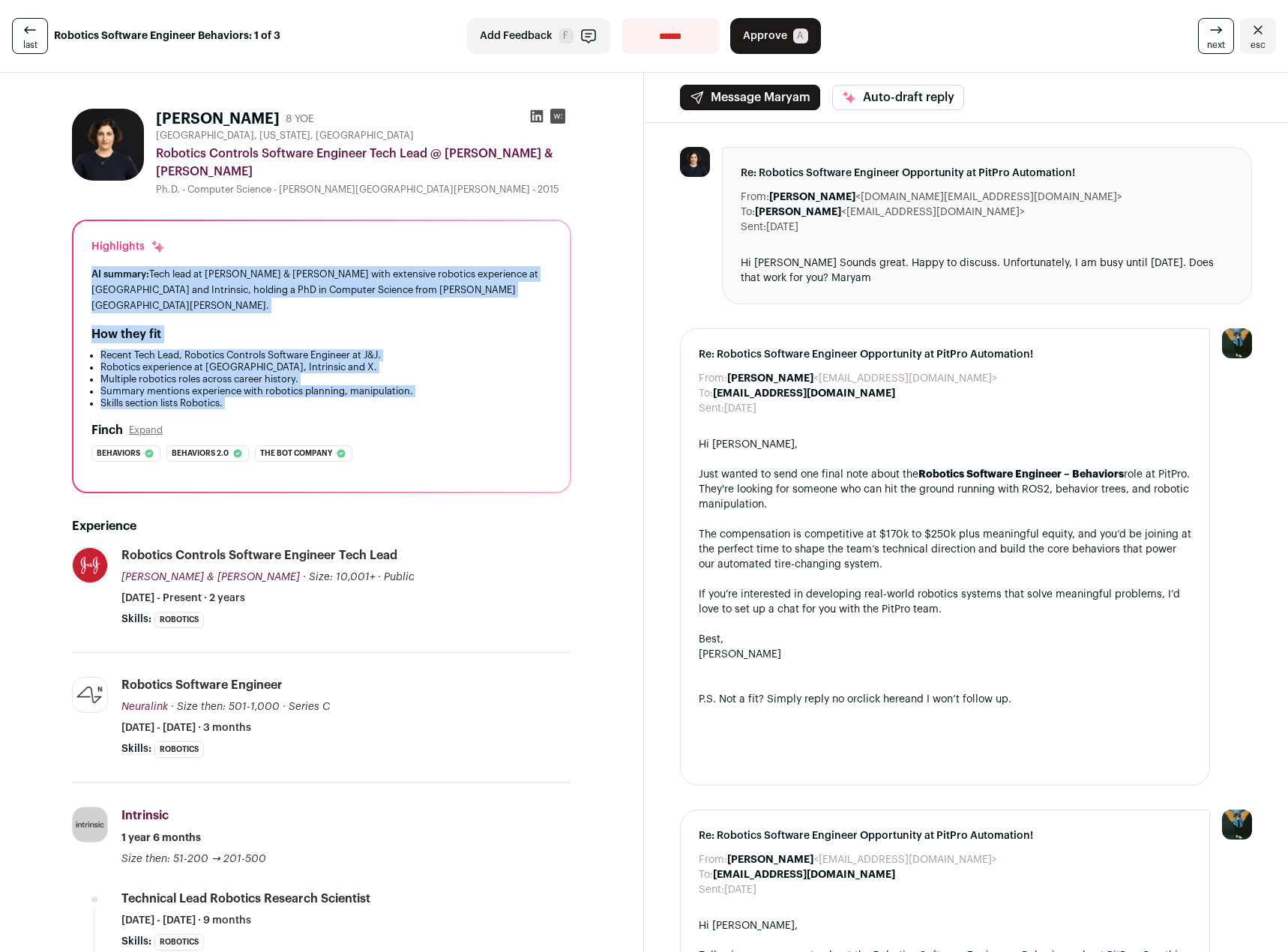
drag, startPoint x: 60, startPoint y: 265, endPoint x: 63, endPoint y: 395, distance: 130.0
click at [63, 395] on div "[PERSON_NAME] 8 YOE [GEOGRAPHIC_DATA], [US_STATE], [GEOGRAPHIC_DATA] Robotics C…" at bounding box center [321, 772] width 571 height 1352
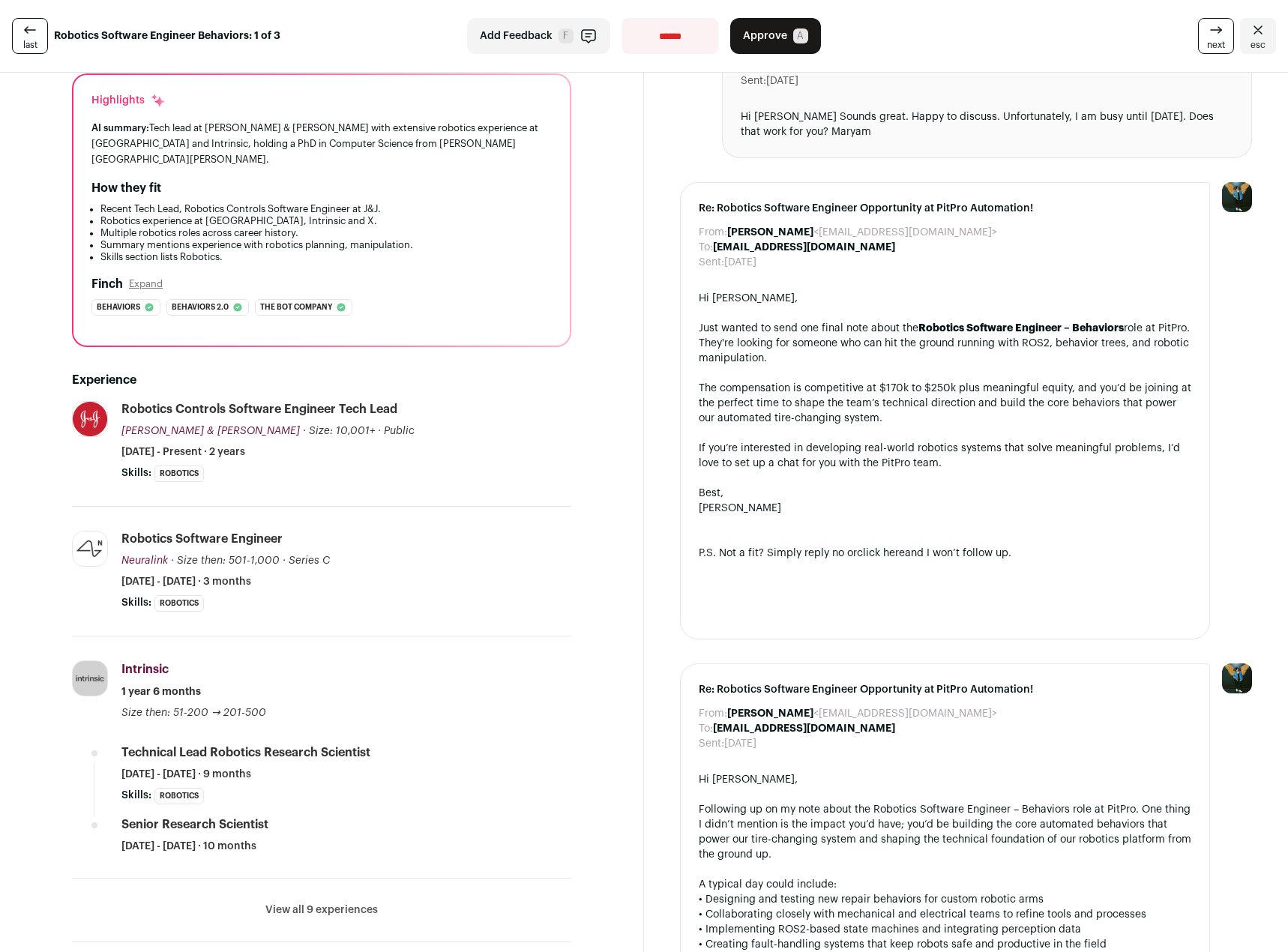
scroll to position [225, 0]
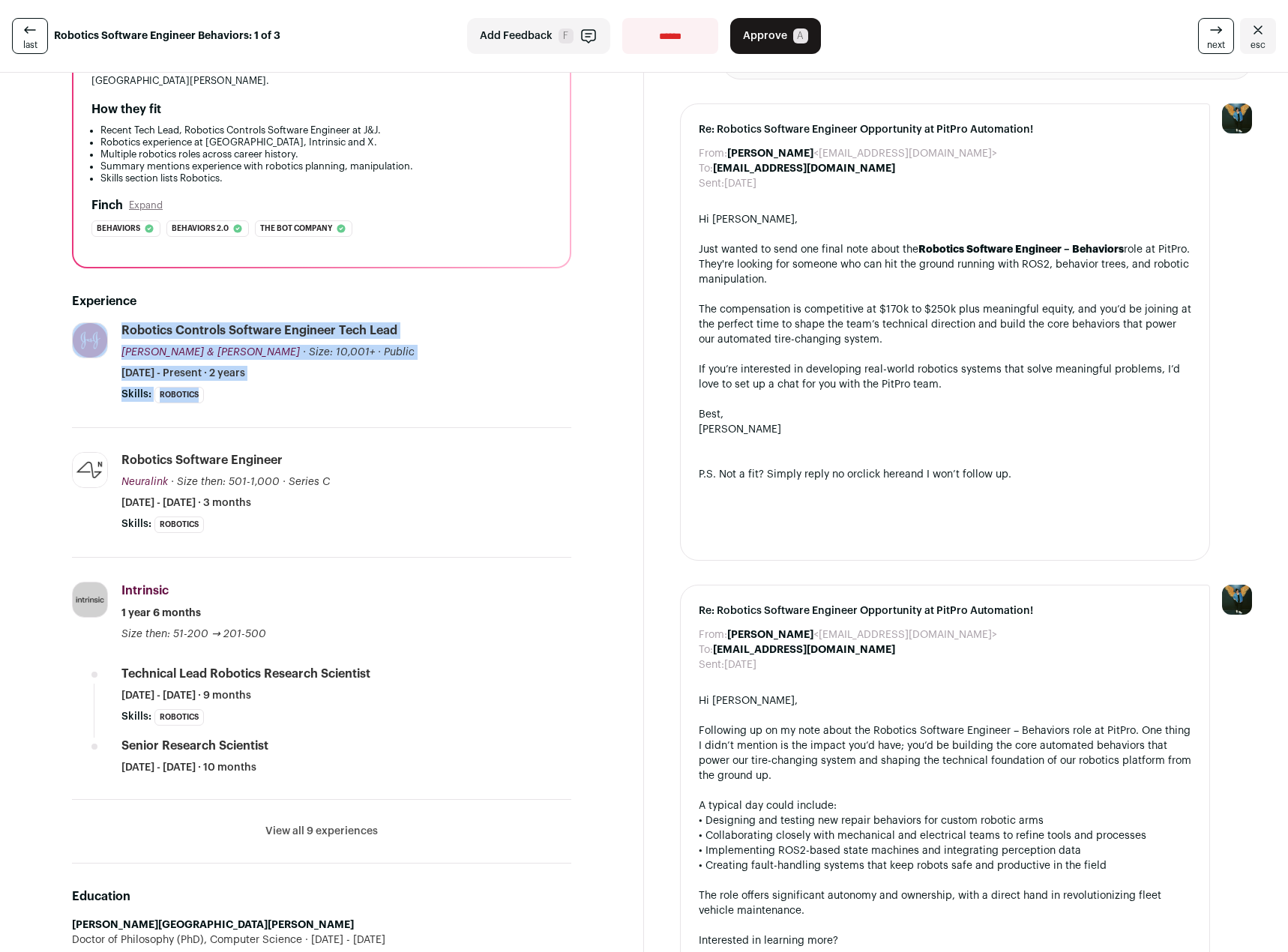
drag, startPoint x: 58, startPoint y: 283, endPoint x: 43, endPoint y: 405, distance: 122.9
click at [43, 405] on div "[PERSON_NAME] 8 YOE [GEOGRAPHIC_DATA], [US_STATE], [GEOGRAPHIC_DATA] Robotics C…" at bounding box center [321, 548] width 571 height 1352
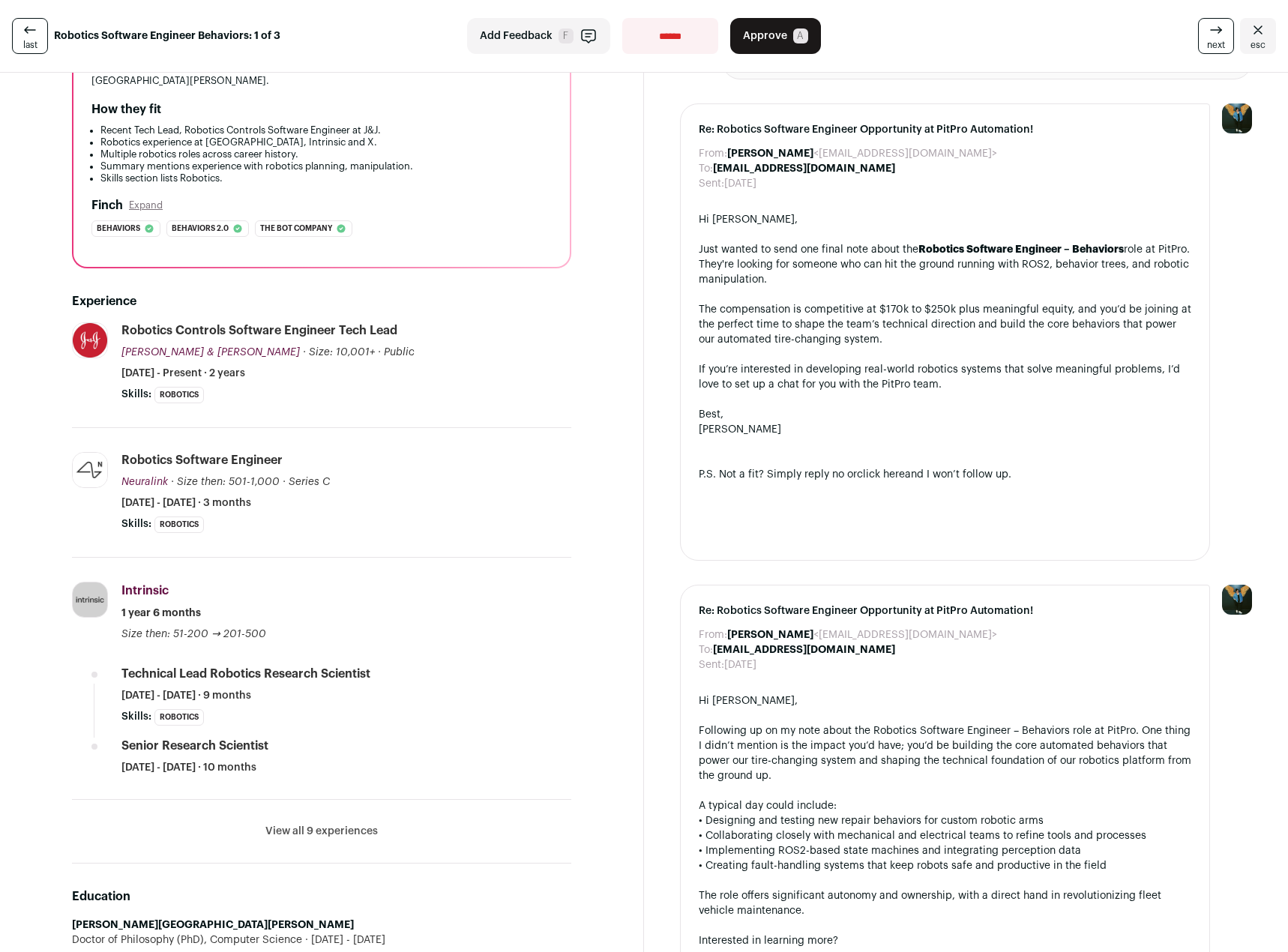
click at [390, 484] on li "Robotics Software Engineer [GEOGRAPHIC_DATA] Neuralink [DOMAIN_NAME] Add to com…" at bounding box center [346, 492] width 450 height 81
click at [379, 709] on div "Skills: Robotics ...see more ...see less" at bounding box center [346, 717] width 450 height 17
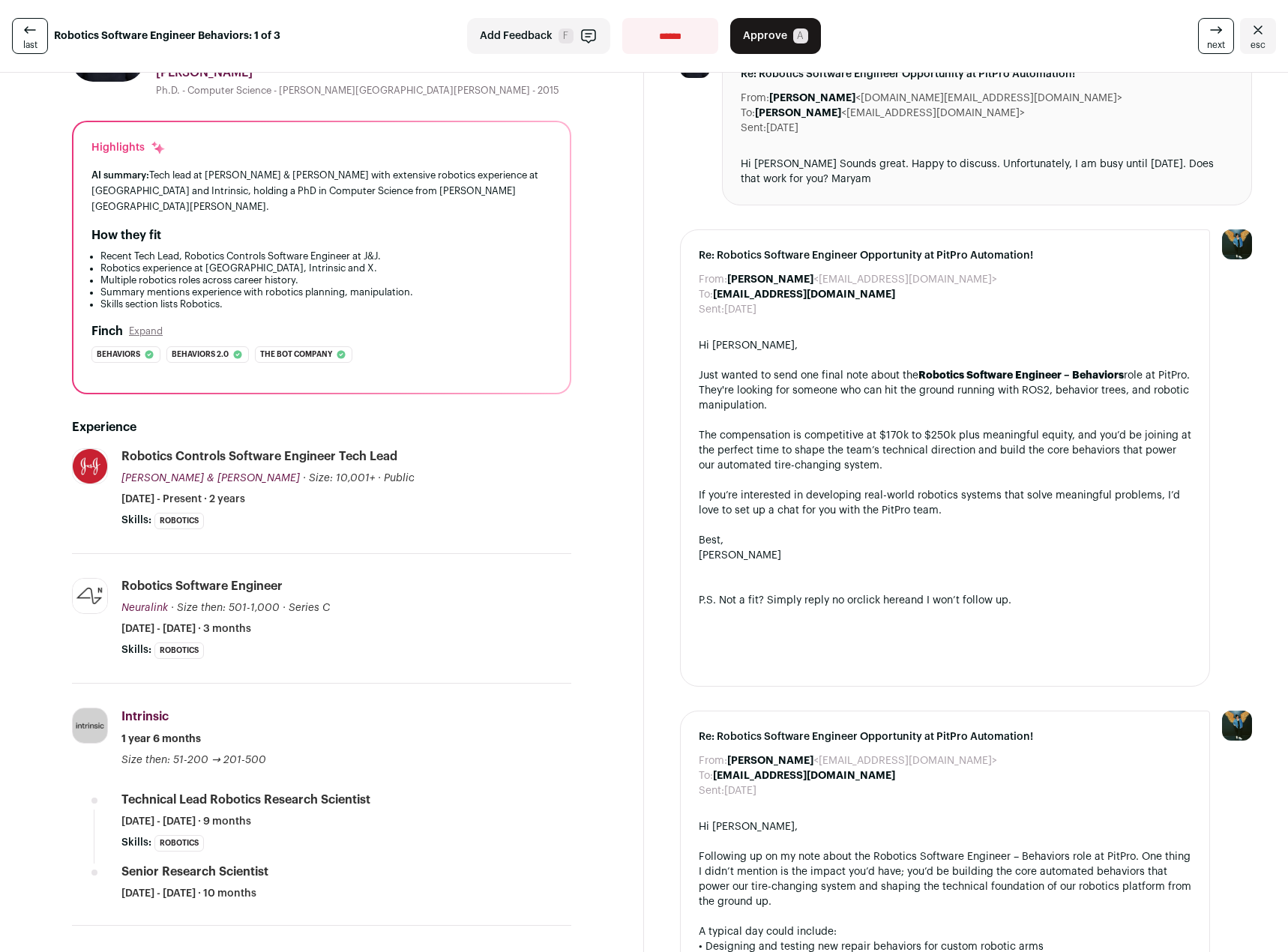
scroll to position [0, 0]
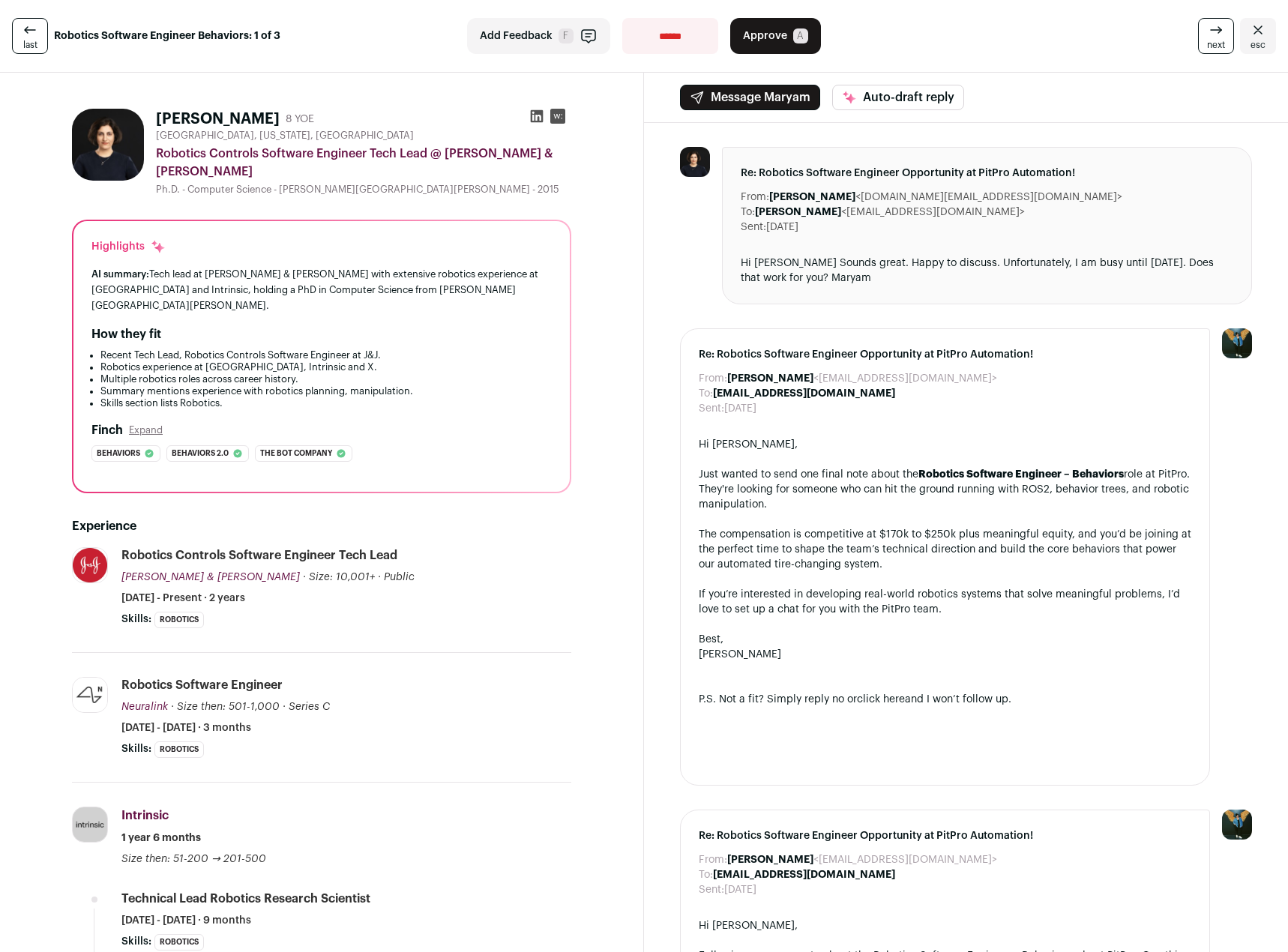
drag, startPoint x: 905, startPoint y: 279, endPoint x: 905, endPoint y: 270, distance: 9.0
click at [905, 270] on div "Hi [PERSON_NAME] Sounds great. Happy to discuss. Unfortunately, I am busy until…" at bounding box center [987, 270] width 493 height 30
click at [532, 112] on icon at bounding box center [537, 116] width 13 height 13
click at [785, 33] on button "Approve A" at bounding box center [775, 35] width 91 height 36
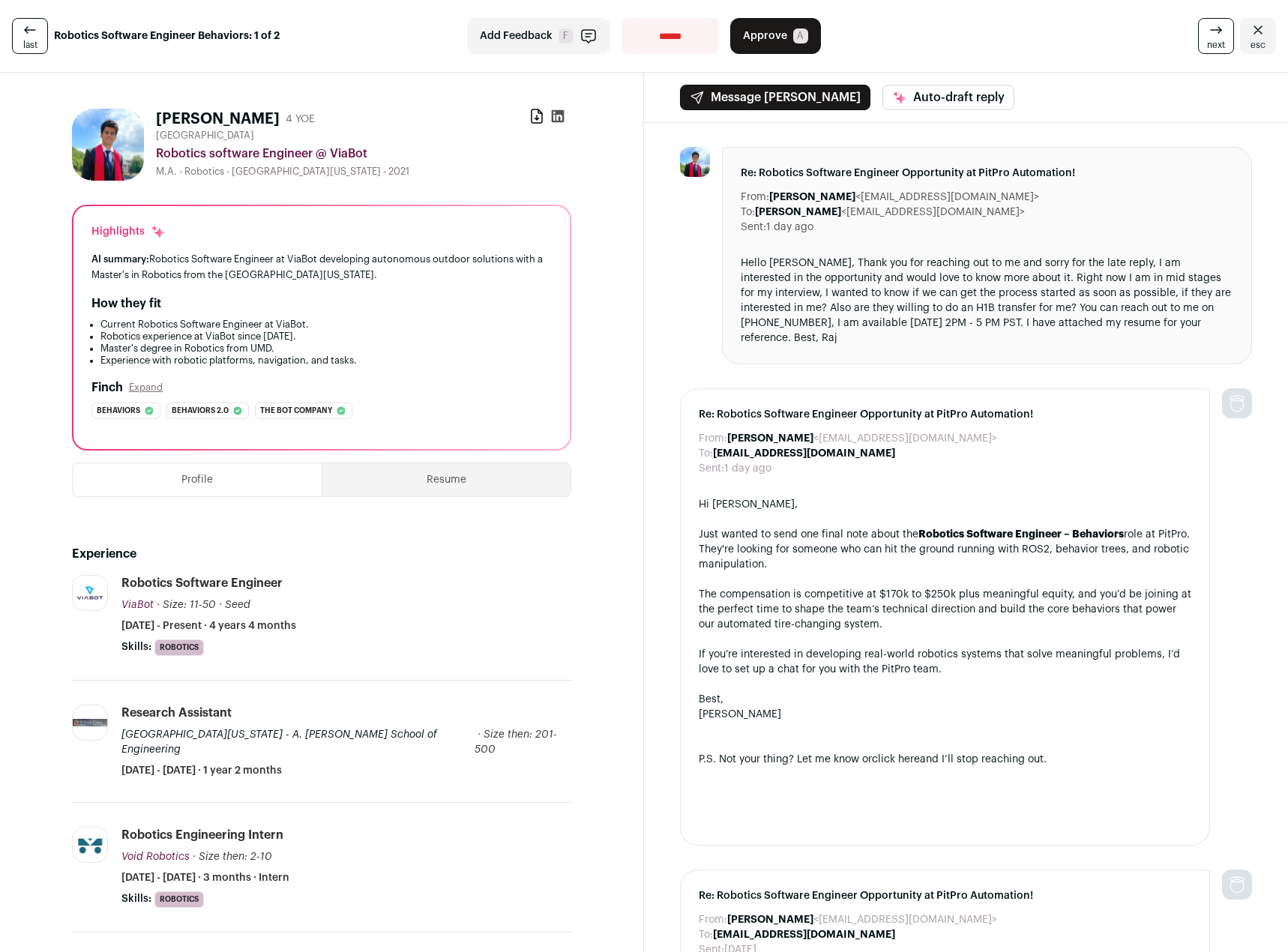
click at [957, 289] on div "Hello [PERSON_NAME], Thank you for reaching out to me and sorry for the late re…" at bounding box center [987, 301] width 493 height 90
